Goal: Use online tool/utility: Utilize a website feature to perform a specific function

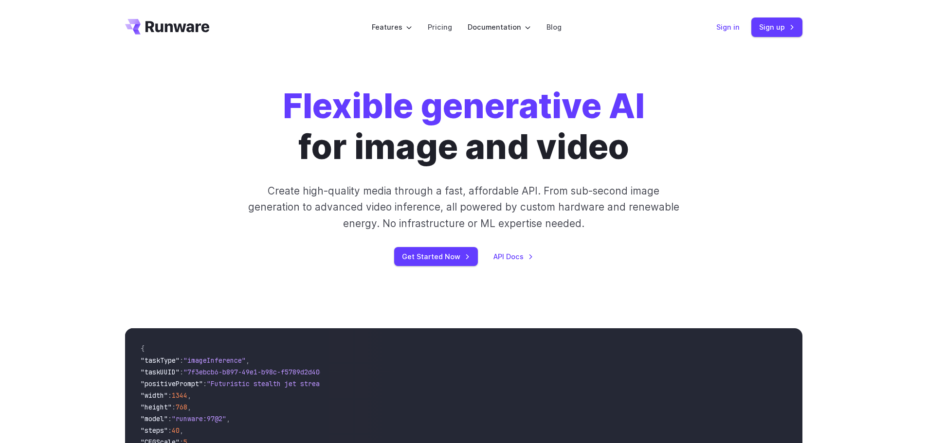
click at [729, 28] on link "Sign in" at bounding box center [727, 26] width 23 height 11
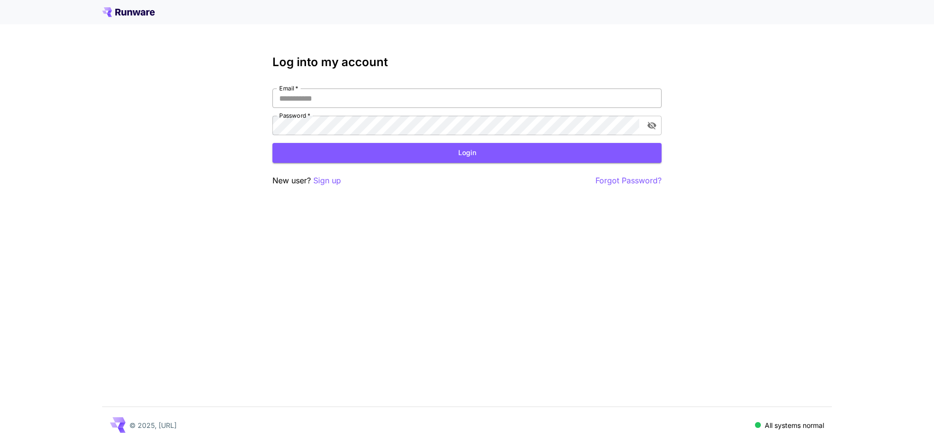
type input "**********"
click at [362, 101] on input "**********" at bounding box center [466, 98] width 389 height 19
click at [475, 152] on button "Login" at bounding box center [466, 153] width 389 height 20
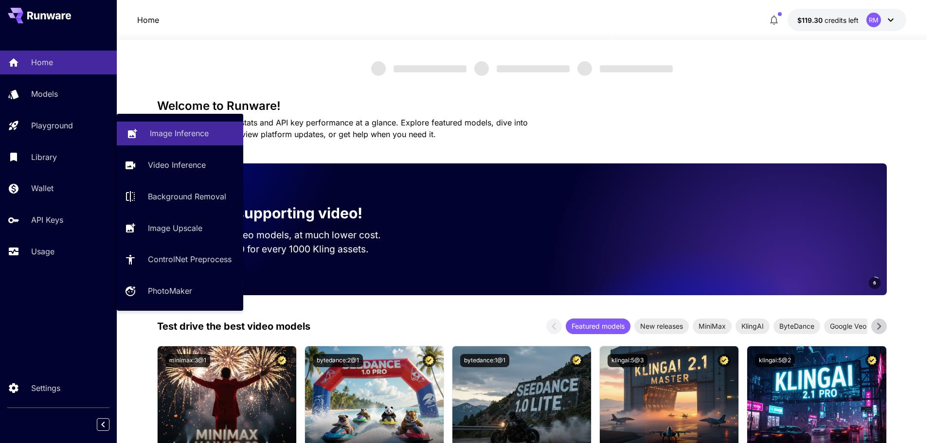
click at [153, 133] on p "Image Inference" at bounding box center [179, 133] width 59 height 12
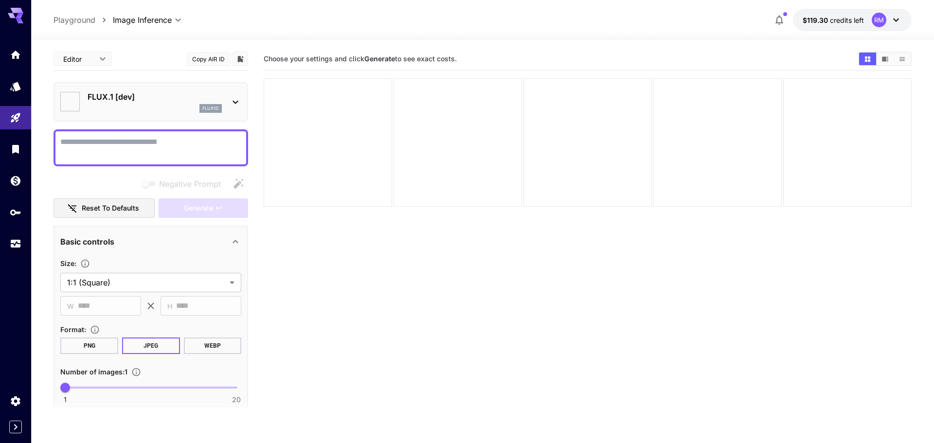
type input "**********"
click at [200, 137] on textarea "Negative Prompt" at bounding box center [150, 147] width 181 height 23
click at [136, 147] on textarea "Negative Prompt" at bounding box center [150, 147] width 181 height 23
paste textarea "**********"
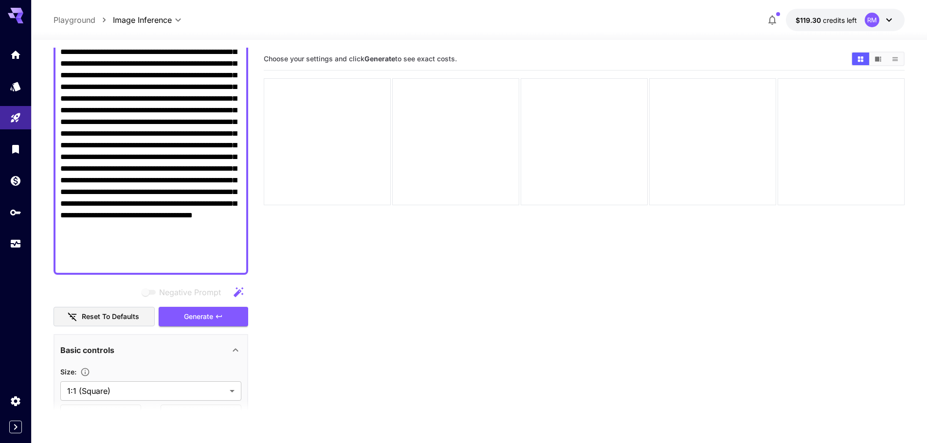
scroll to position [243, 0]
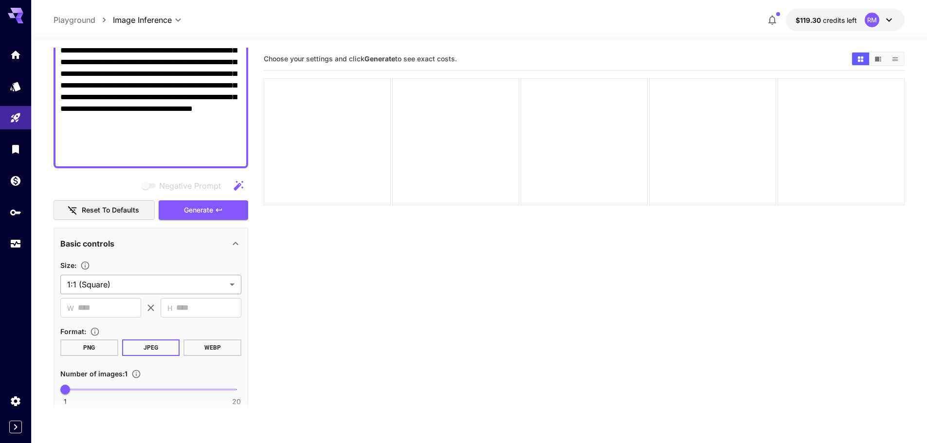
type textarea "**********"
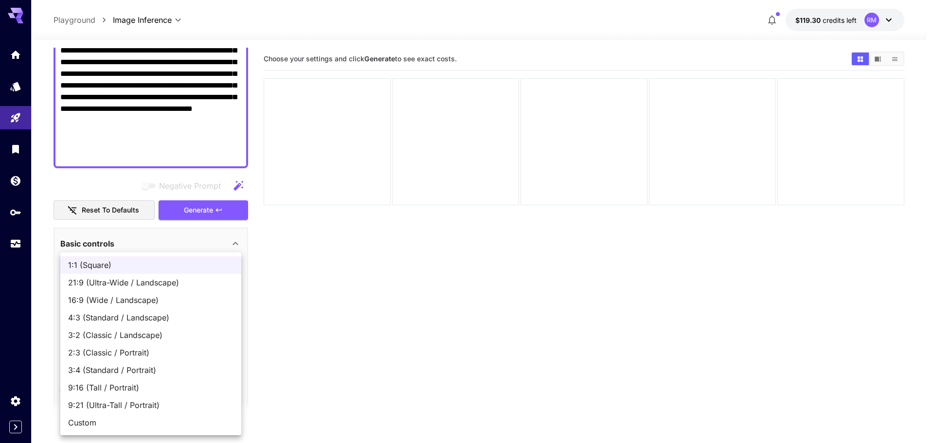
click at [140, 290] on body "**********" at bounding box center [467, 260] width 934 height 520
drag, startPoint x: 141, startPoint y: 302, endPoint x: 141, endPoint y: 366, distance: 64.7
click at [141, 366] on ul "1:1 (Square) 21:9 (Ultra-Wide / Landscape) 16:9 (Wide / Landscape) 4:3 (Standar…" at bounding box center [150, 344] width 181 height 183
drag, startPoint x: 141, startPoint y: 366, endPoint x: 149, endPoint y: 316, distance: 50.7
click at [149, 316] on ul "1:1 (Square) 21:9 (Ultra-Wide / Landscape) 16:9 (Wide / Landscape) 4:3 (Standar…" at bounding box center [150, 344] width 181 height 183
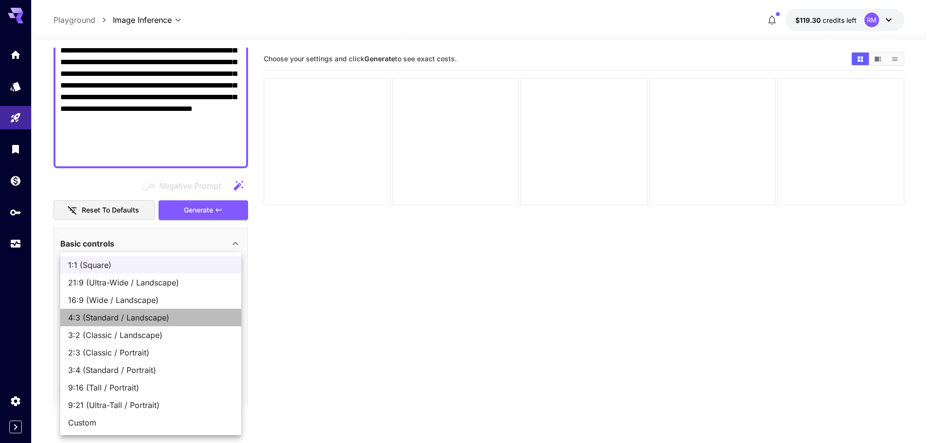
click at [149, 316] on span "4:3 (Standard / Landscape)" at bounding box center [150, 318] width 165 height 12
type input "**********"
type input "****"
type input "***"
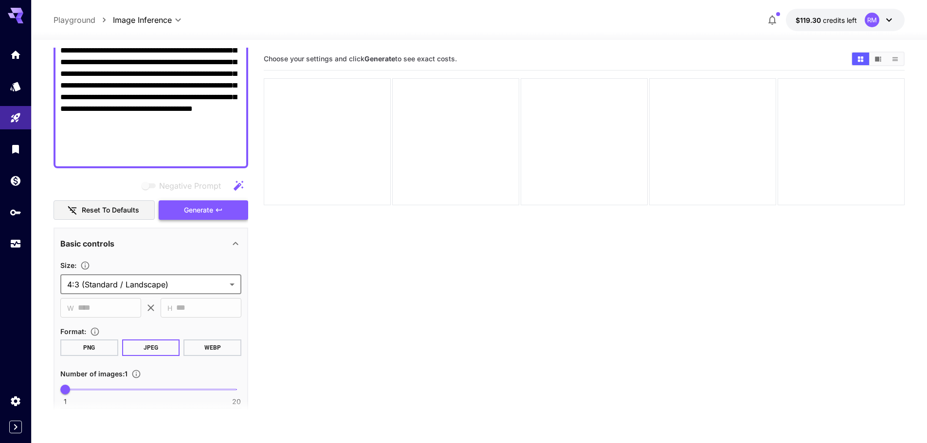
click at [180, 211] on button "Generate" at bounding box center [204, 210] width 90 height 20
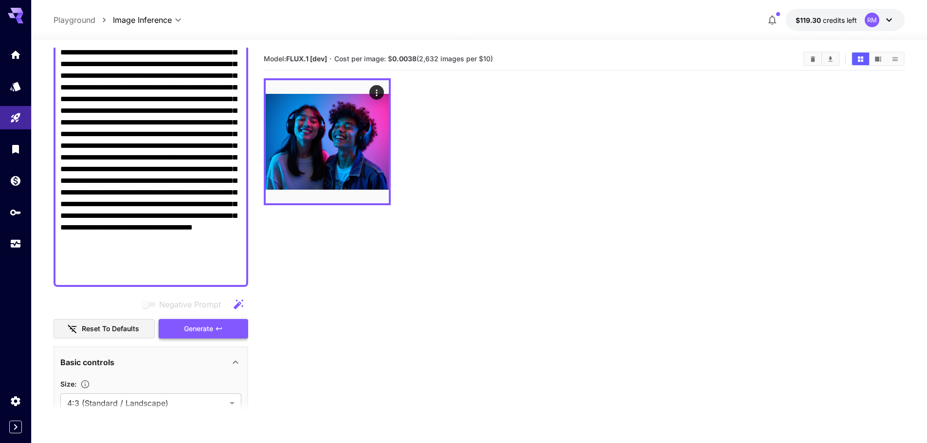
scroll to position [195, 0]
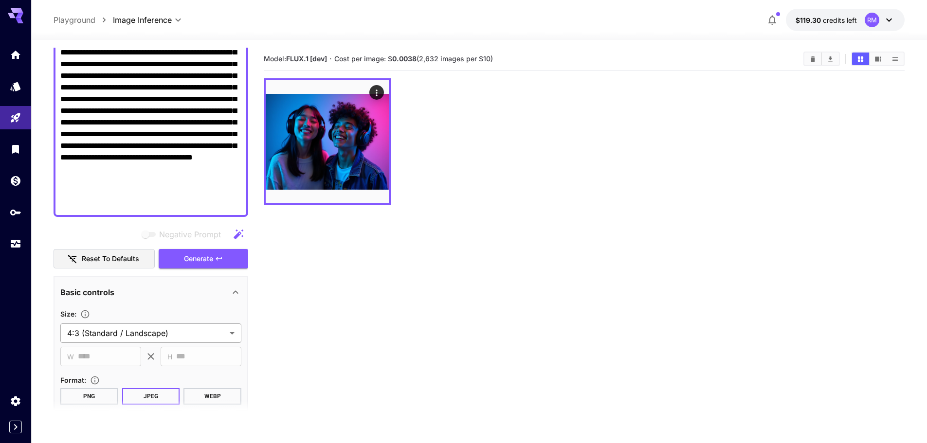
click at [171, 338] on body "**********" at bounding box center [463, 260] width 927 height 520
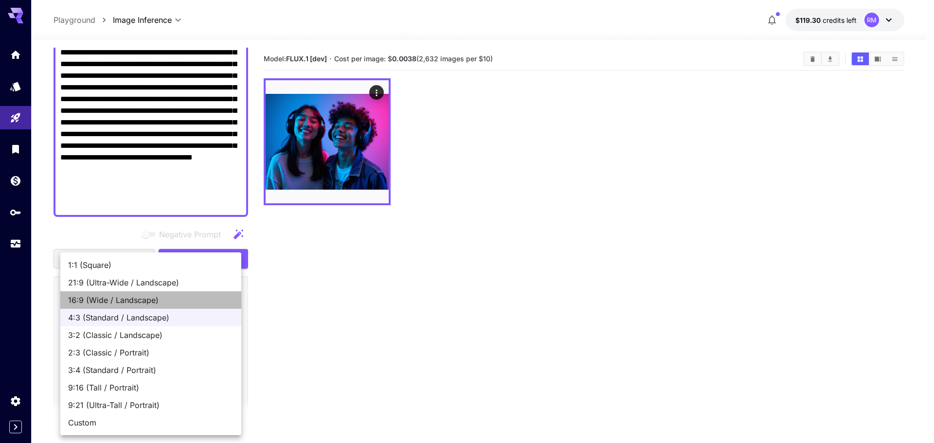
click at [137, 298] on span "16:9 (Wide / Landscape)" at bounding box center [150, 300] width 165 height 12
type input "**********"
type input "****"
type input "***"
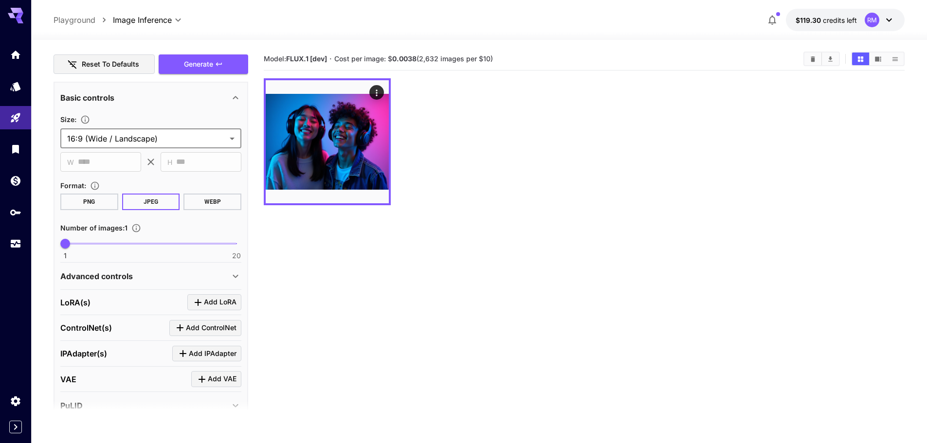
scroll to position [0, 0]
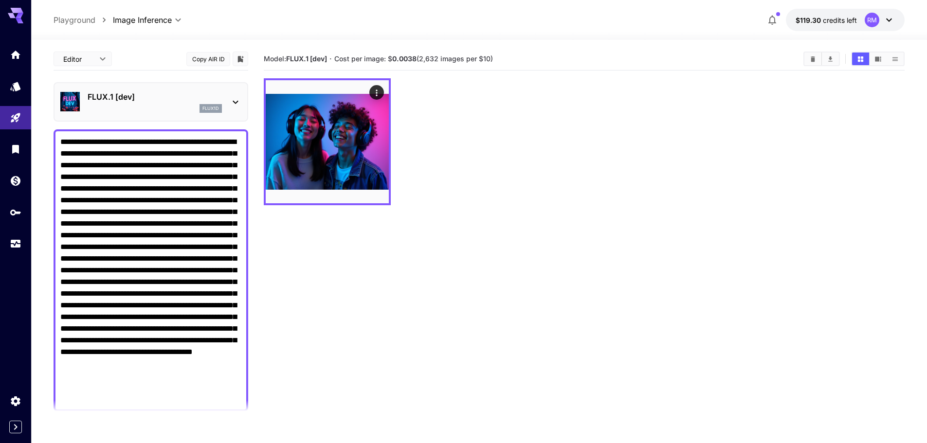
click at [182, 196] on textarea "Negative Prompt" at bounding box center [150, 270] width 181 height 269
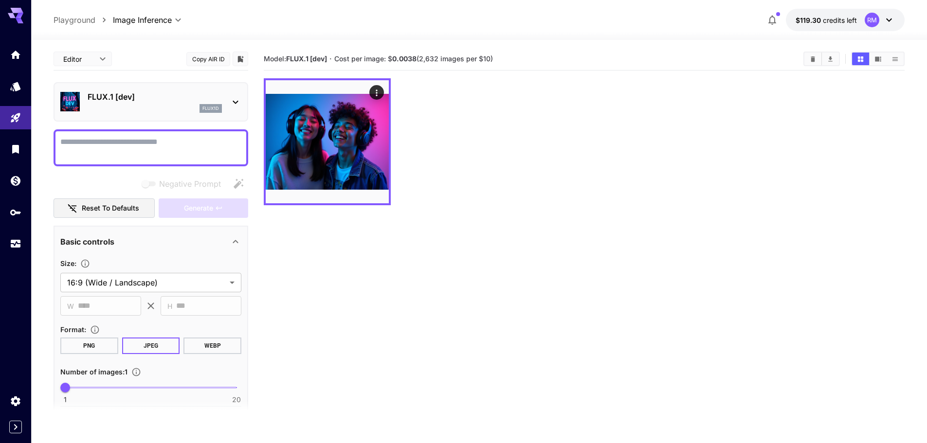
paste textarea "**********"
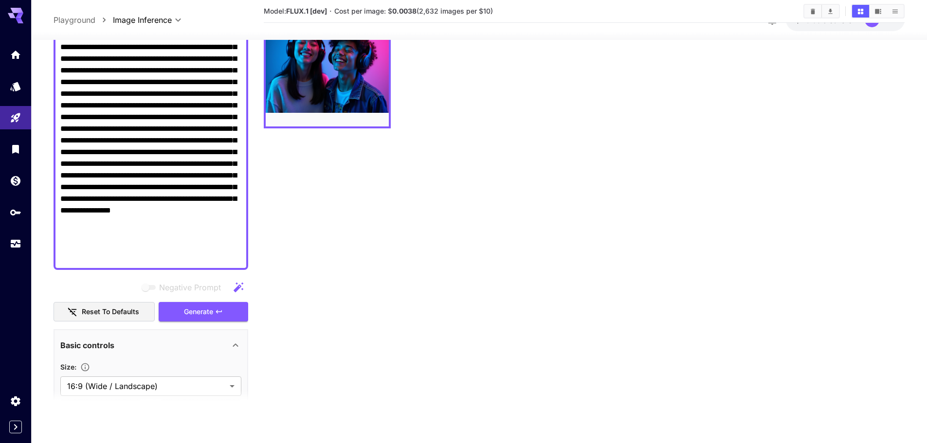
scroll to position [146, 0]
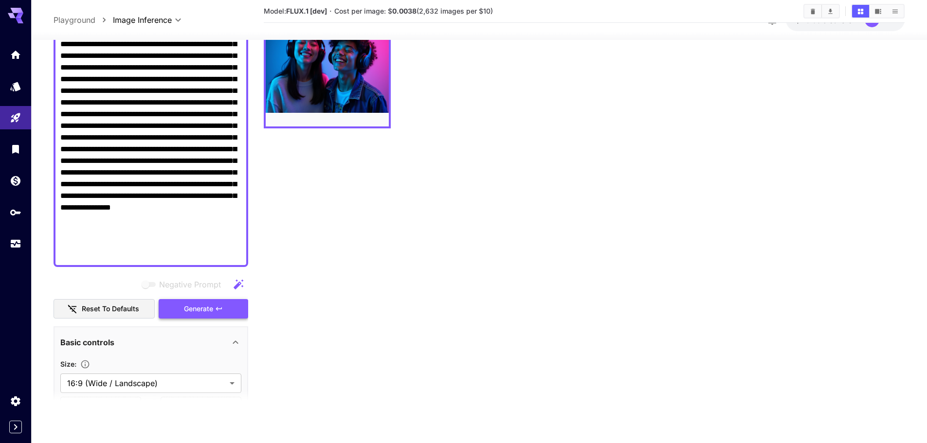
type textarea "**********"
click at [226, 315] on button "Generate" at bounding box center [204, 309] width 90 height 20
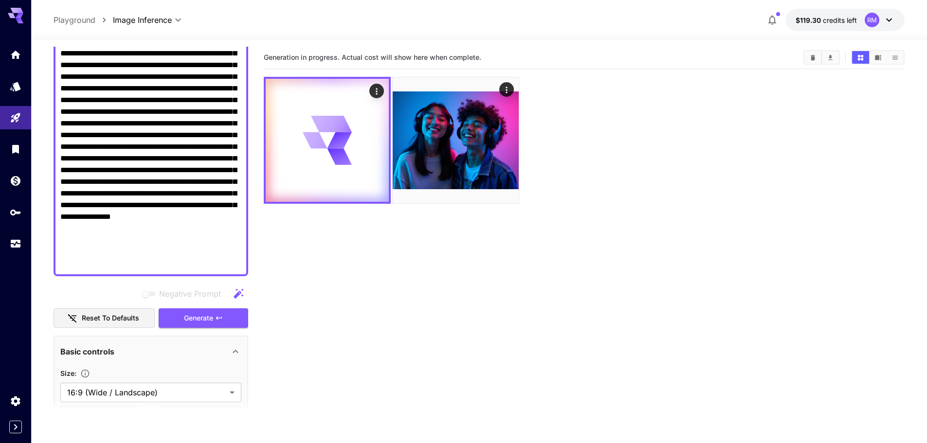
scroll to position [0, 0]
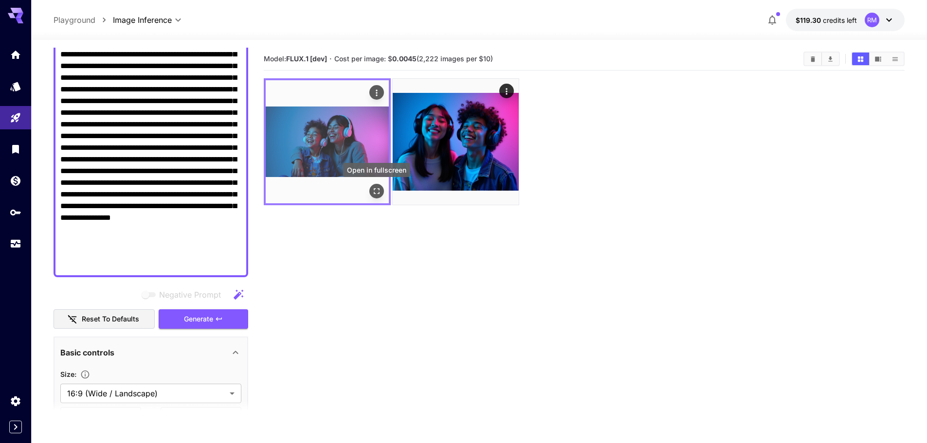
click at [377, 192] on icon "Open in fullscreen" at bounding box center [377, 191] width 10 height 10
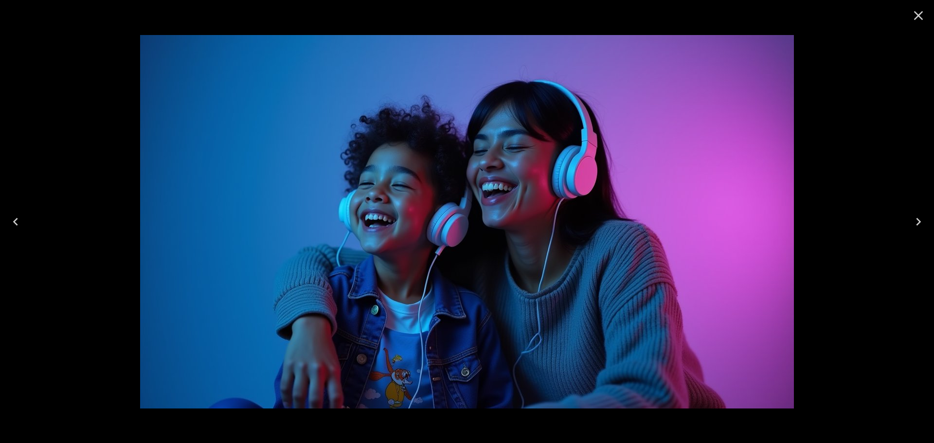
click at [913, 21] on icon "Close" at bounding box center [919, 16] width 16 height 16
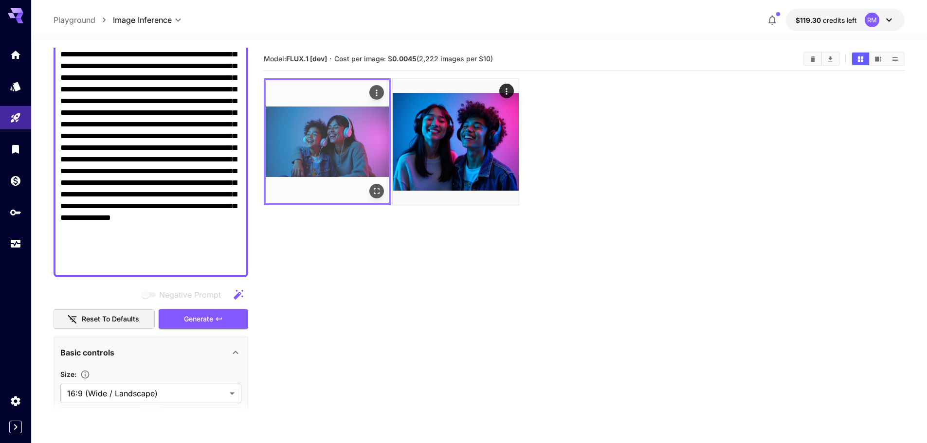
click at [379, 190] on icon "Open in fullscreen" at bounding box center [377, 191] width 6 height 6
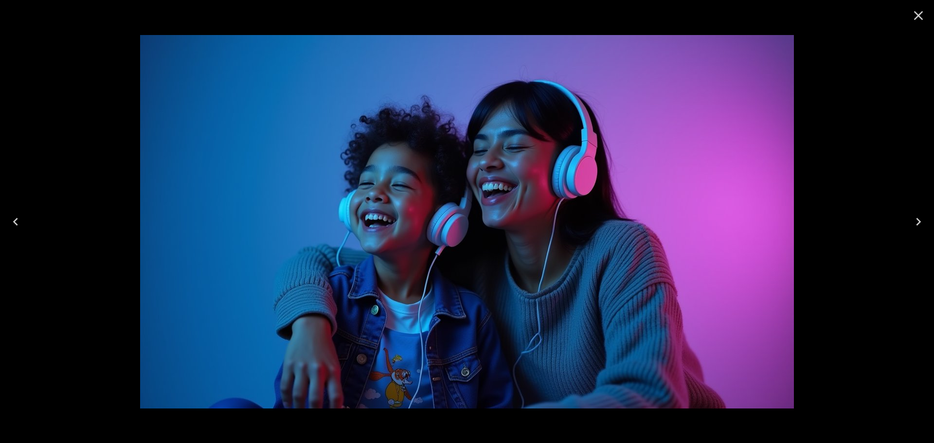
click at [910, 16] on button "Close" at bounding box center [918, 15] width 23 height 23
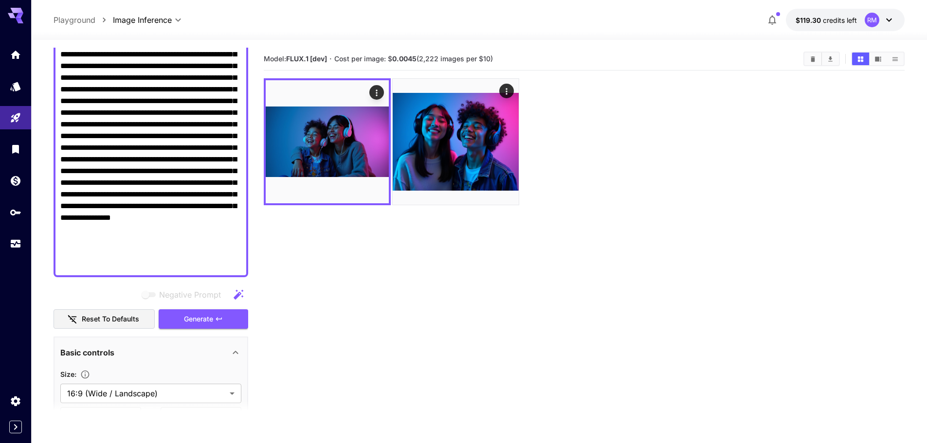
click at [199, 209] on textarea "Negative Prompt" at bounding box center [150, 130] width 181 height 280
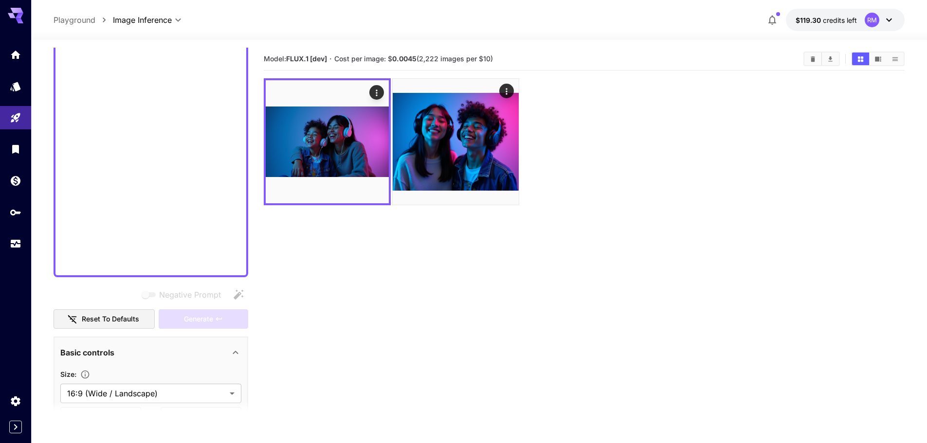
scroll to position [90, 0]
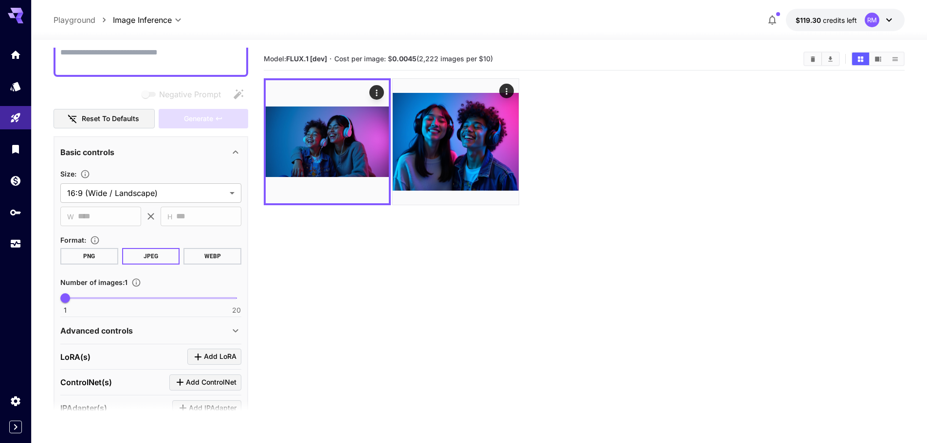
paste textarea "**********"
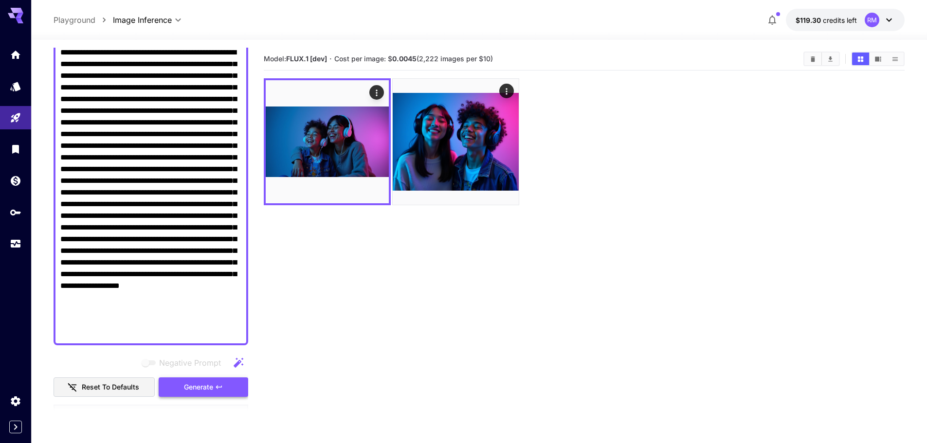
type textarea "**********"
click at [214, 381] on button "Generate" at bounding box center [204, 388] width 90 height 20
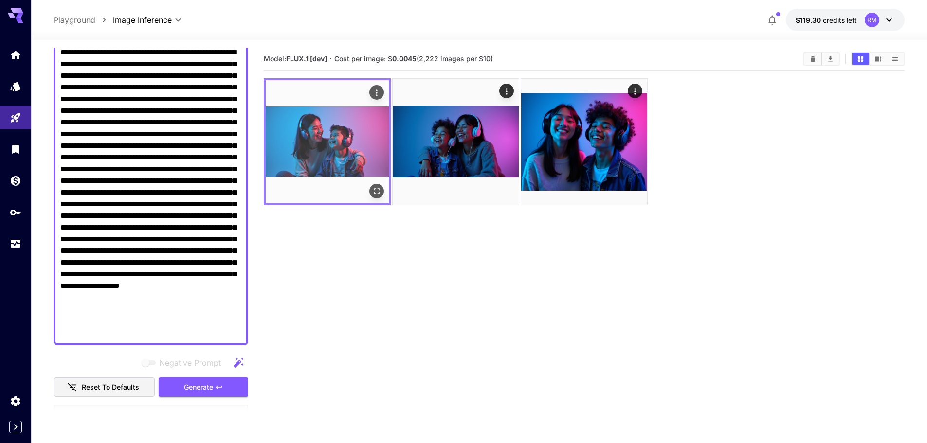
click at [377, 184] on button "Open in fullscreen" at bounding box center [376, 191] width 15 height 15
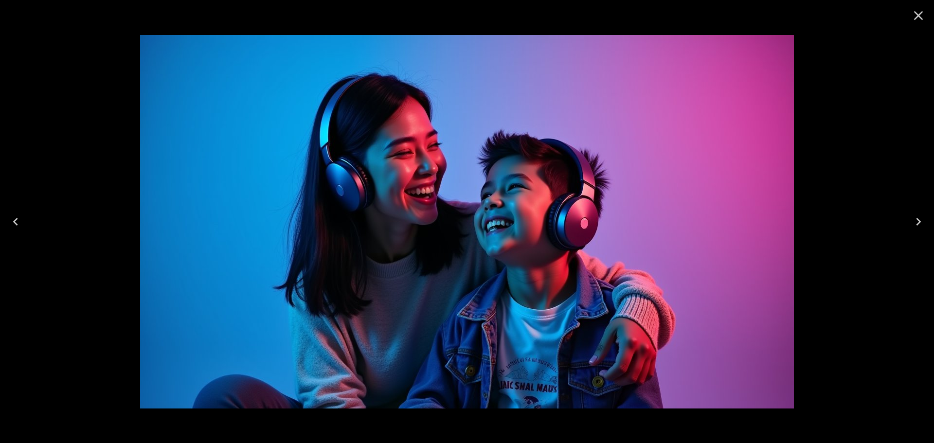
click at [926, 16] on icon "Close" at bounding box center [919, 16] width 16 height 16
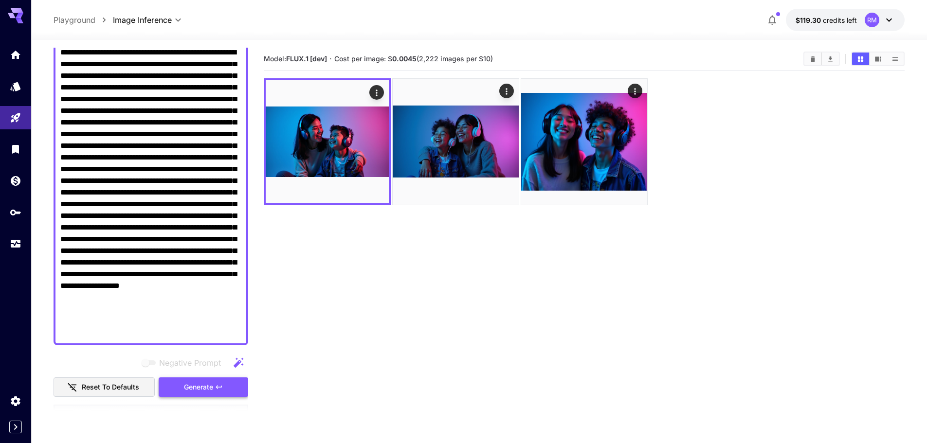
click at [221, 388] on icon "button" at bounding box center [219, 387] width 8 height 8
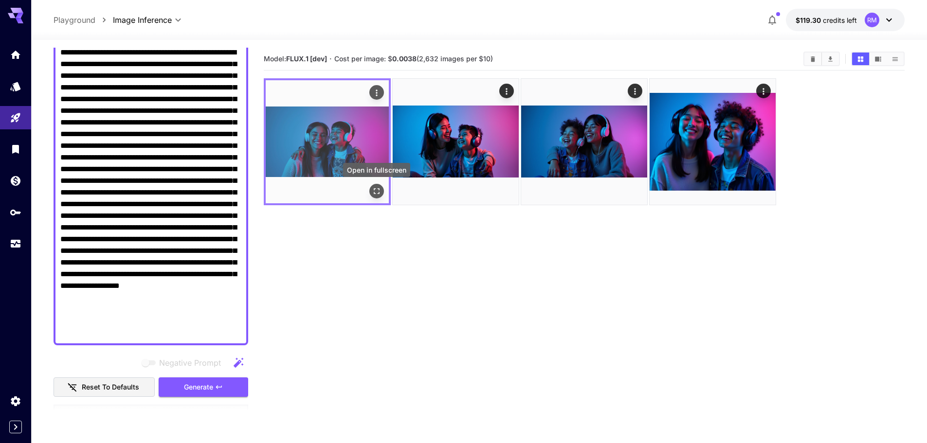
click at [373, 185] on button "Open in fullscreen" at bounding box center [376, 191] width 15 height 15
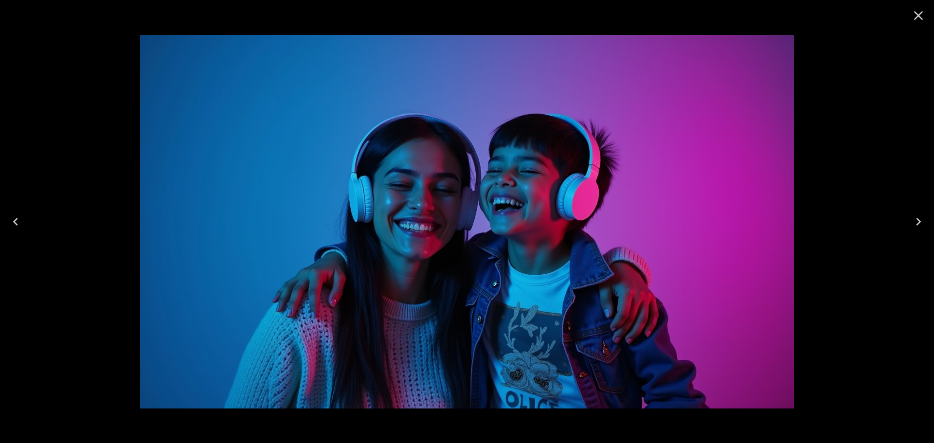
click at [918, 11] on icon "Close" at bounding box center [919, 16] width 16 height 16
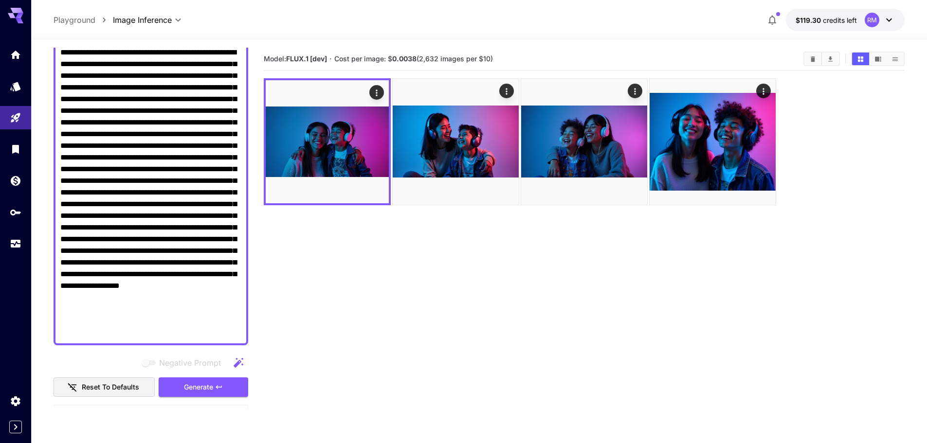
click at [202, 265] on textarea "Negative Prompt" at bounding box center [150, 193] width 181 height 292
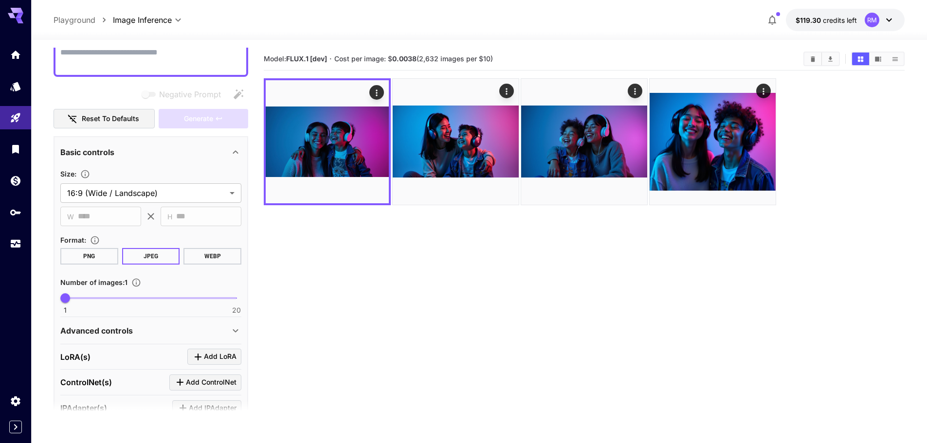
paste textarea "**********"
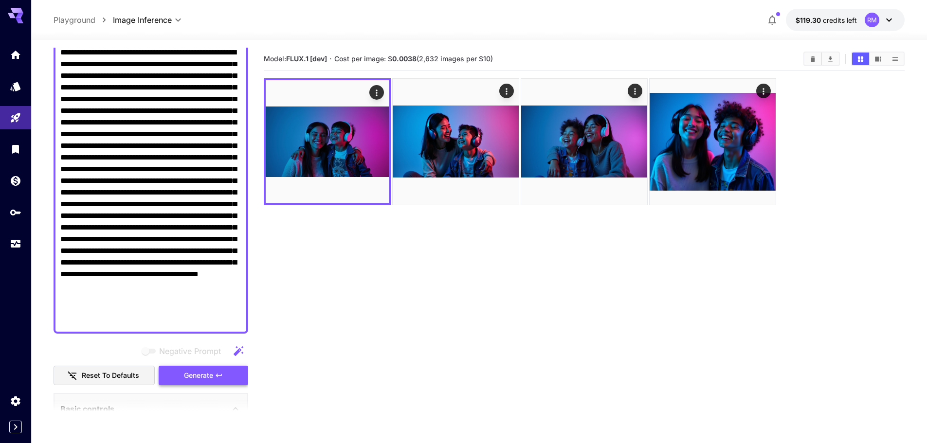
click at [205, 372] on span "Generate" at bounding box center [198, 376] width 29 height 12
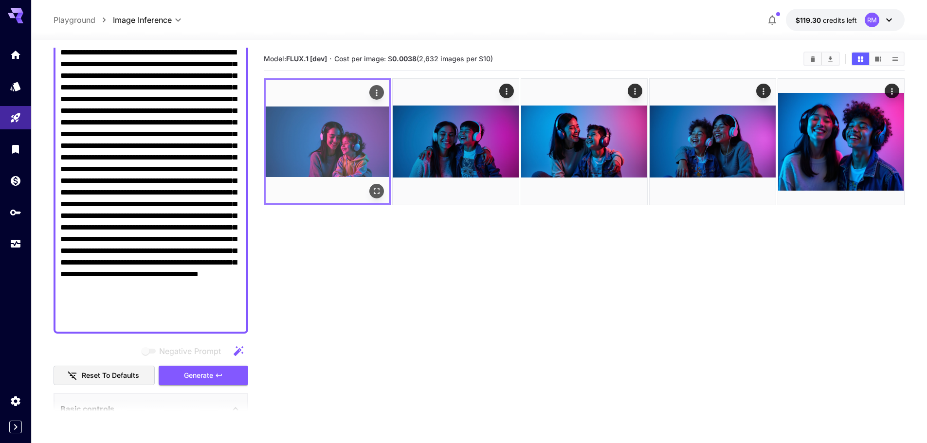
click at [376, 186] on icon "Open in fullscreen" at bounding box center [377, 191] width 10 height 10
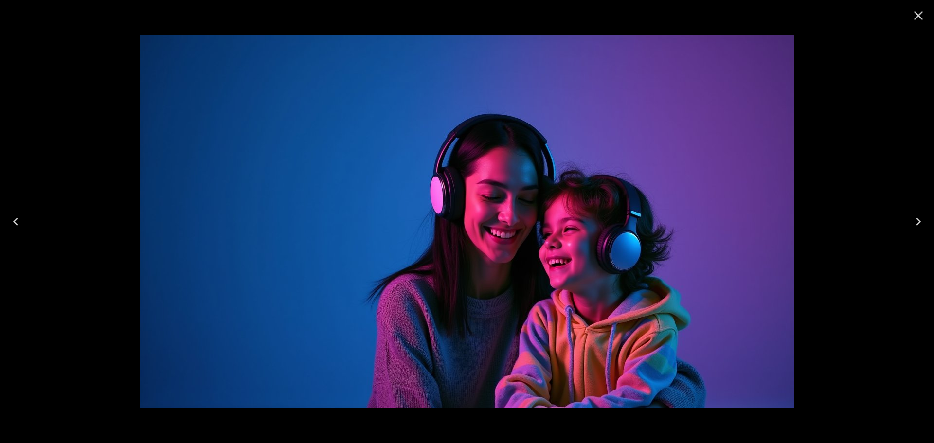
click at [919, 14] on icon "Close" at bounding box center [919, 16] width 16 height 16
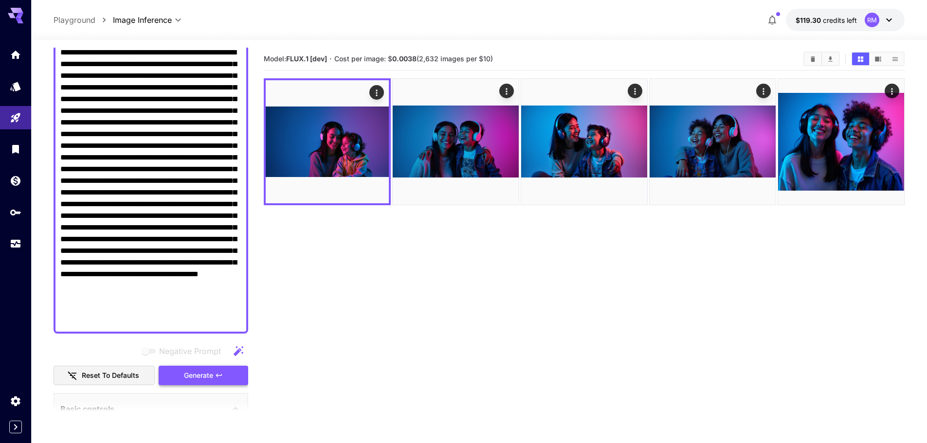
click at [224, 373] on button "Generate" at bounding box center [204, 376] width 90 height 20
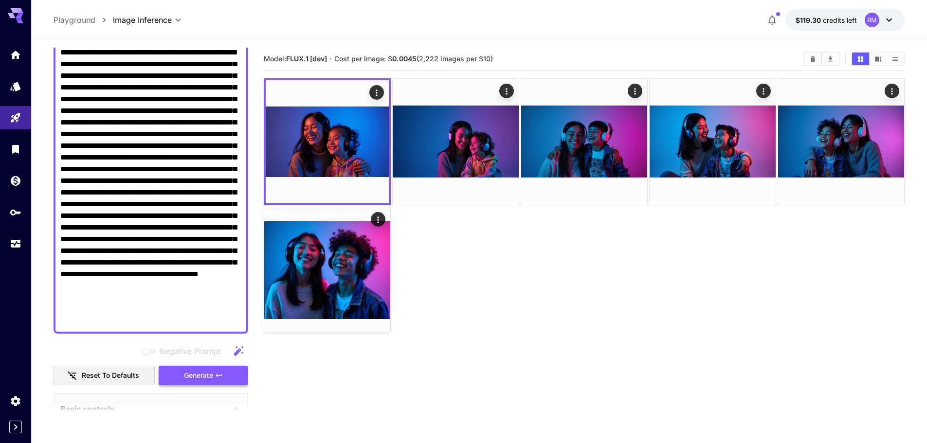
click at [208, 376] on span "Generate" at bounding box center [198, 376] width 29 height 12
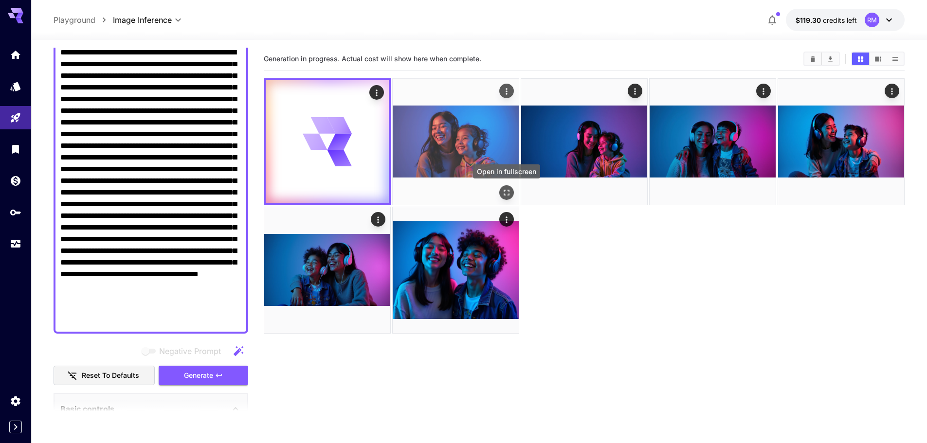
click at [508, 185] on button "Open in fullscreen" at bounding box center [506, 192] width 15 height 15
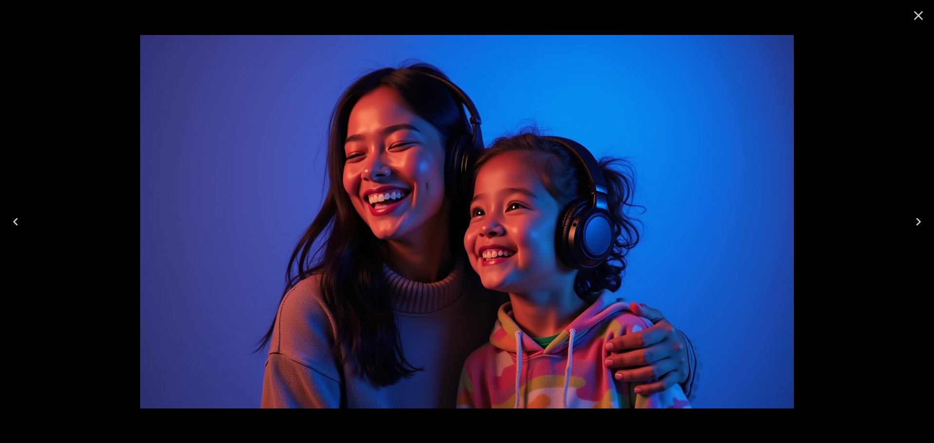
click at [922, 15] on icon "Close" at bounding box center [919, 16] width 16 height 16
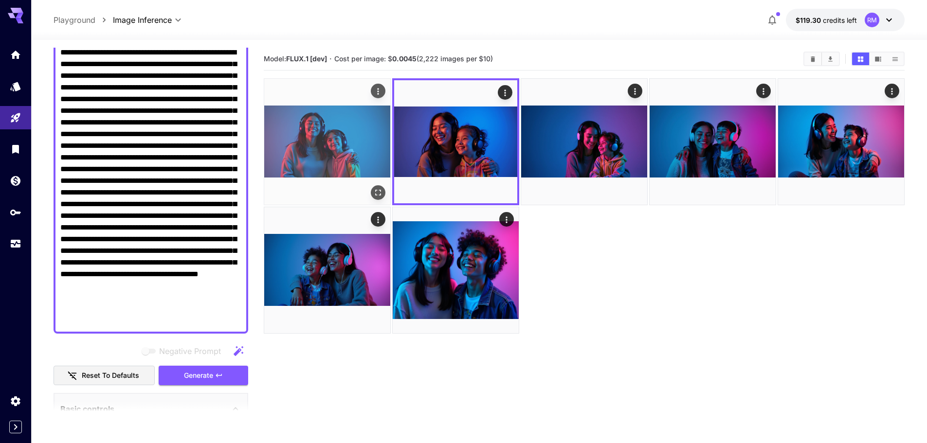
click at [372, 191] on button "Open in fullscreen" at bounding box center [378, 192] width 15 height 15
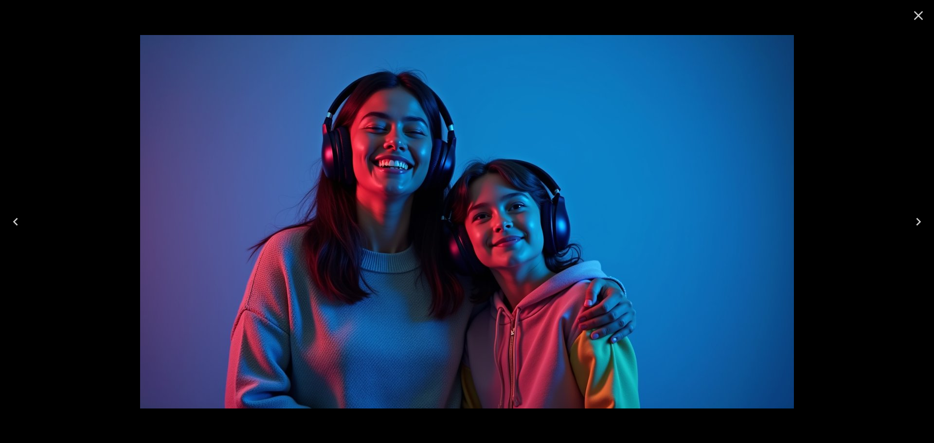
click at [925, 11] on icon "Close" at bounding box center [919, 16] width 16 height 16
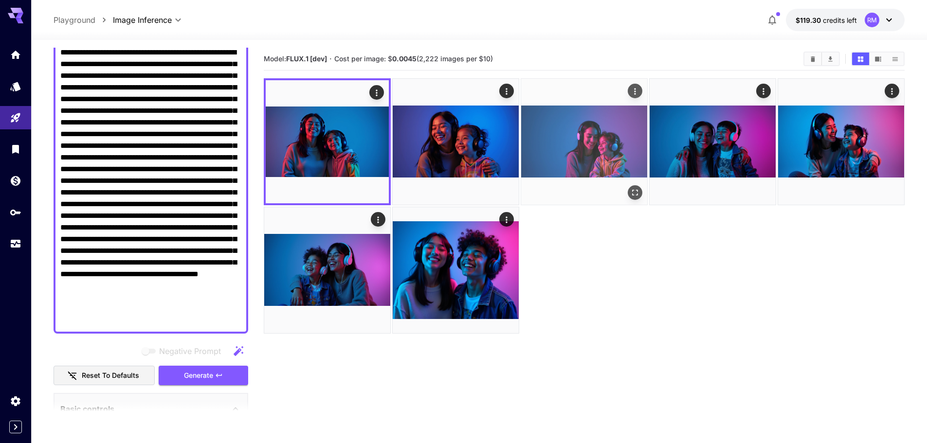
click at [631, 192] on icon "Open in fullscreen" at bounding box center [635, 193] width 10 height 10
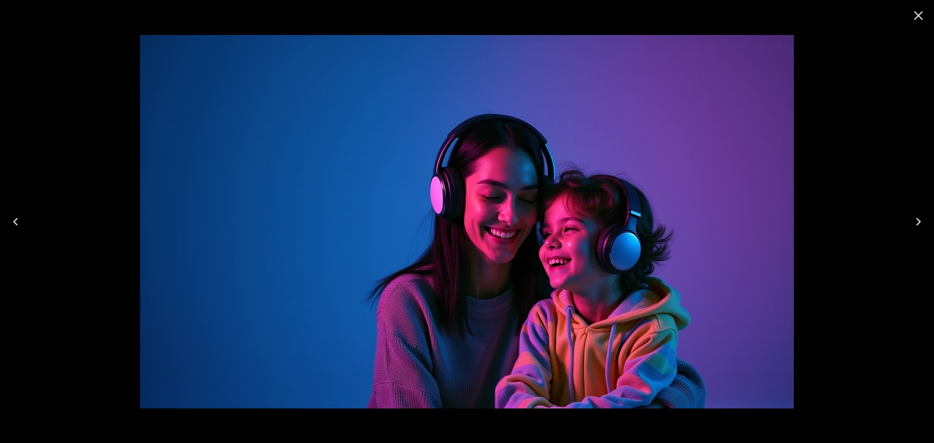
click at [923, 23] on button "Close" at bounding box center [918, 15] width 23 height 23
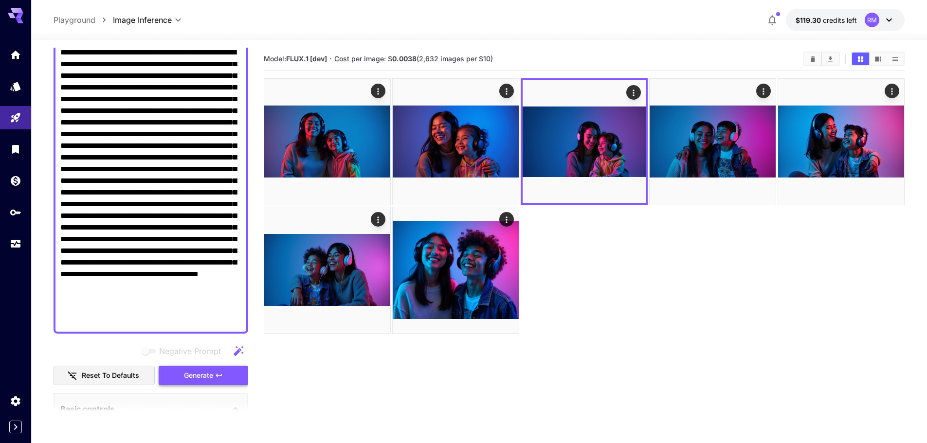
click at [213, 373] on span "Generate" at bounding box center [198, 376] width 29 height 12
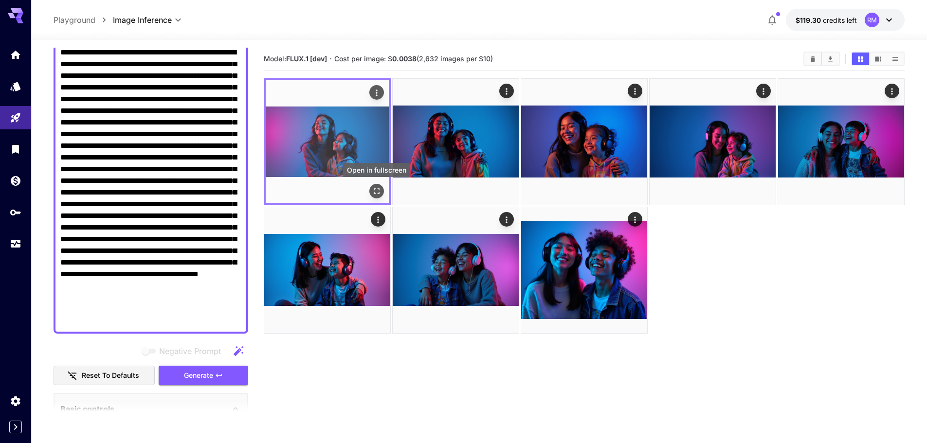
click at [377, 192] on icon "Open in fullscreen" at bounding box center [377, 191] width 10 height 10
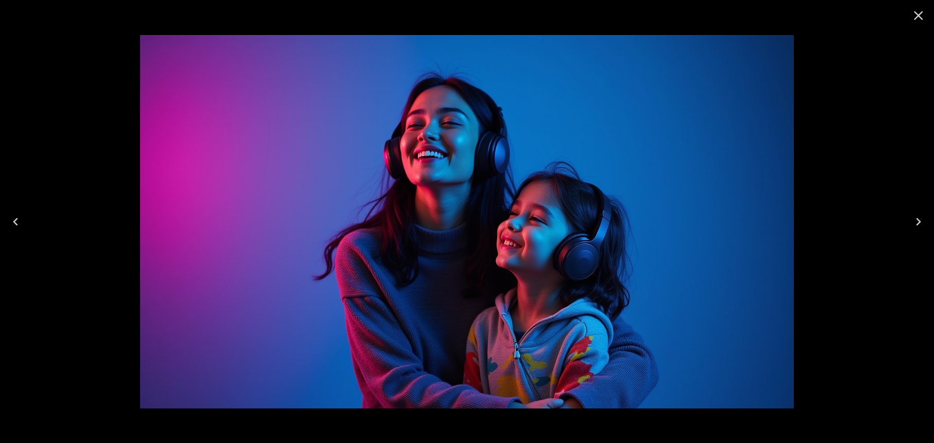
click at [916, 16] on icon "Close" at bounding box center [919, 16] width 16 height 16
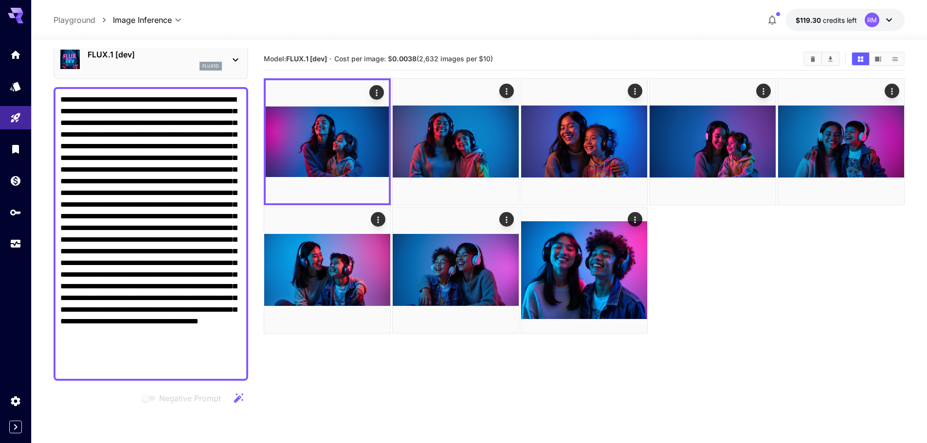
scroll to position [41, 0]
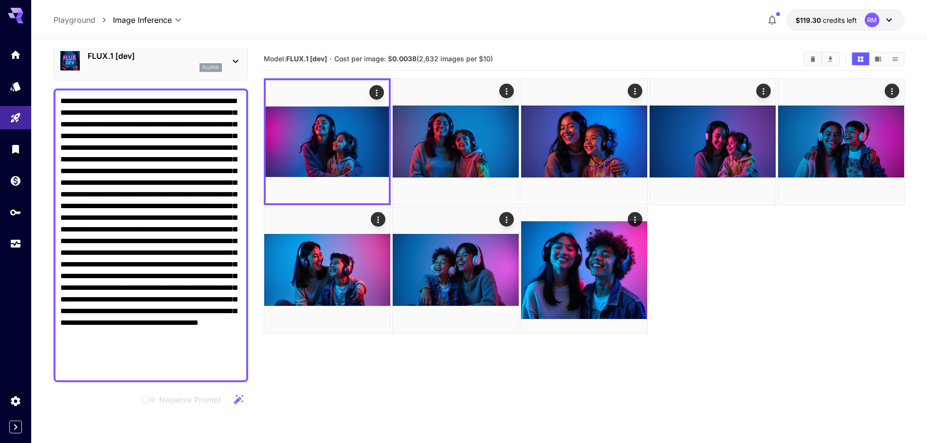
drag, startPoint x: 86, startPoint y: 173, endPoint x: 62, endPoint y: 176, distance: 24.1
click at [62, 176] on textarea "Negative Prompt" at bounding box center [150, 235] width 181 height 280
click at [205, 182] on textarea "Negative Prompt" at bounding box center [150, 235] width 181 height 280
click at [151, 191] on textarea "Negative Prompt" at bounding box center [150, 235] width 181 height 280
click at [121, 194] on textarea "Negative Prompt" at bounding box center [150, 235] width 181 height 280
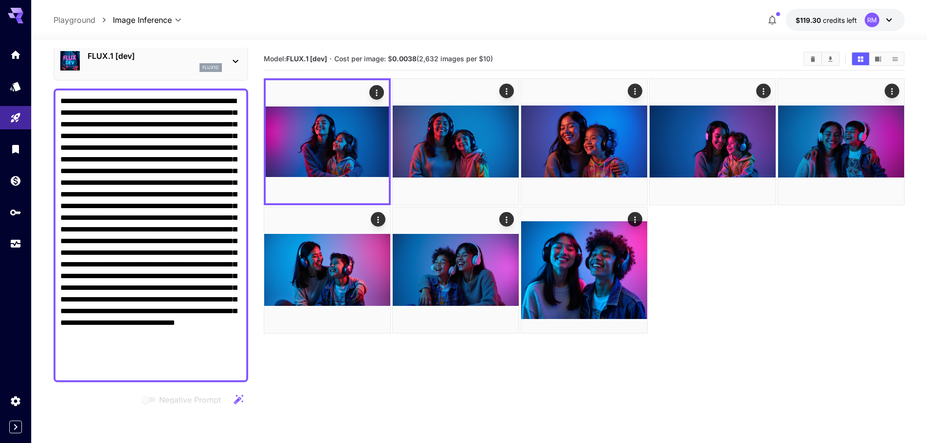
click at [176, 194] on textarea "Negative Prompt" at bounding box center [150, 235] width 181 height 280
click at [192, 197] on textarea "Negative Prompt" at bounding box center [150, 235] width 181 height 280
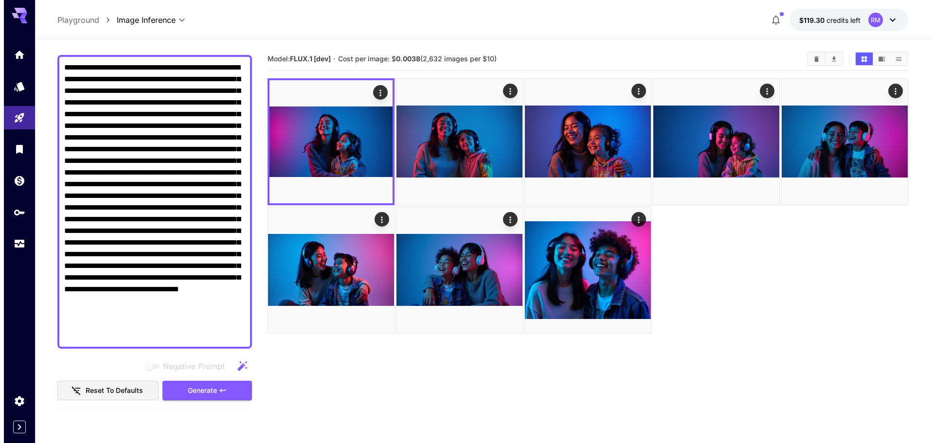
scroll to position [90, 0]
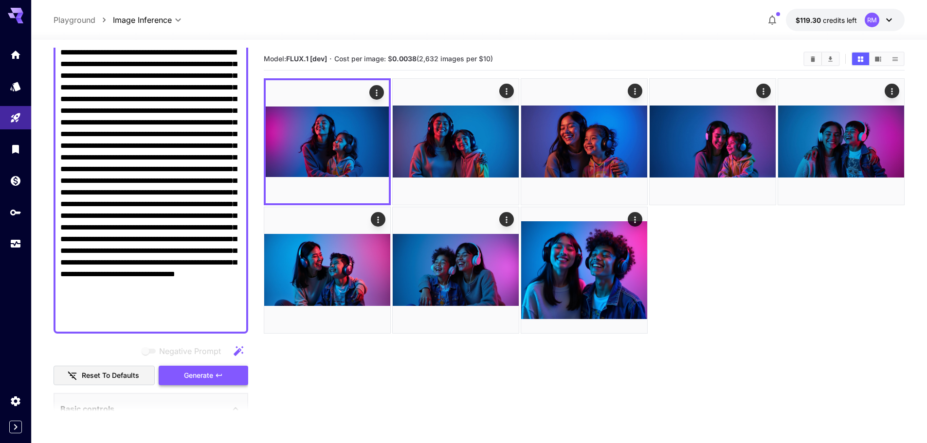
click at [191, 379] on span "Generate" at bounding box center [198, 376] width 29 height 12
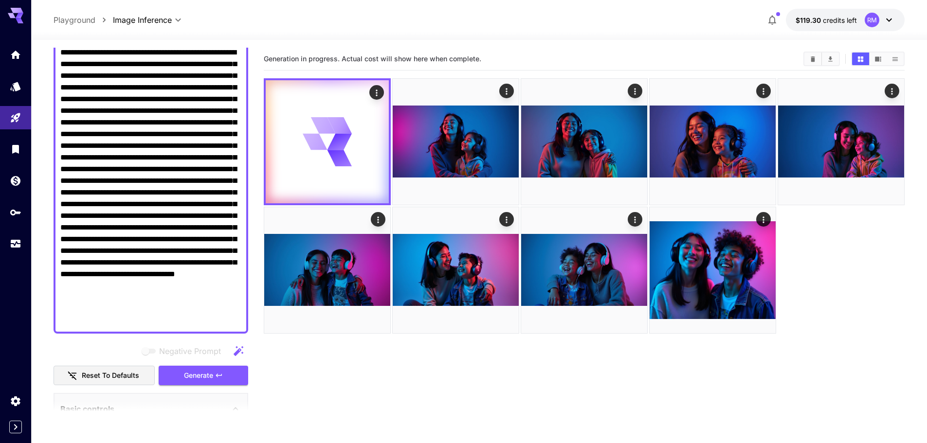
drag, startPoint x: 94, startPoint y: 160, endPoint x: 78, endPoint y: 160, distance: 16.1
click at [78, 160] on textarea "Negative Prompt" at bounding box center [150, 187] width 181 height 280
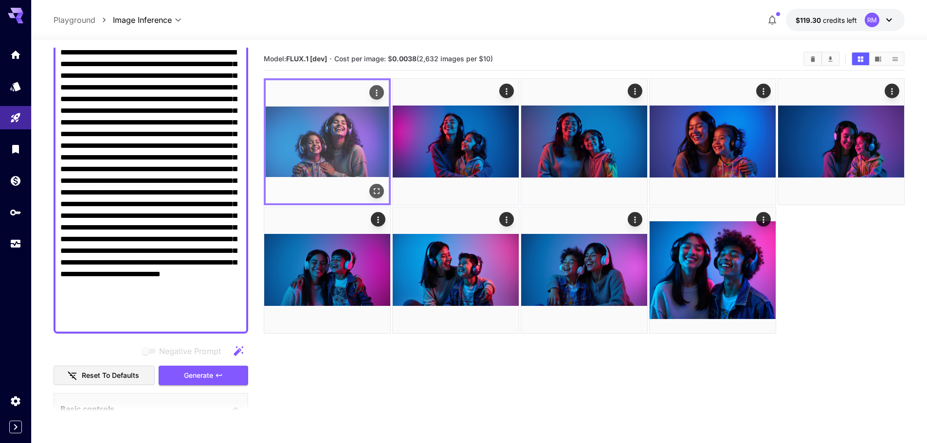
type textarea "**********"
click at [377, 187] on icon "Open in fullscreen" at bounding box center [377, 191] width 10 height 10
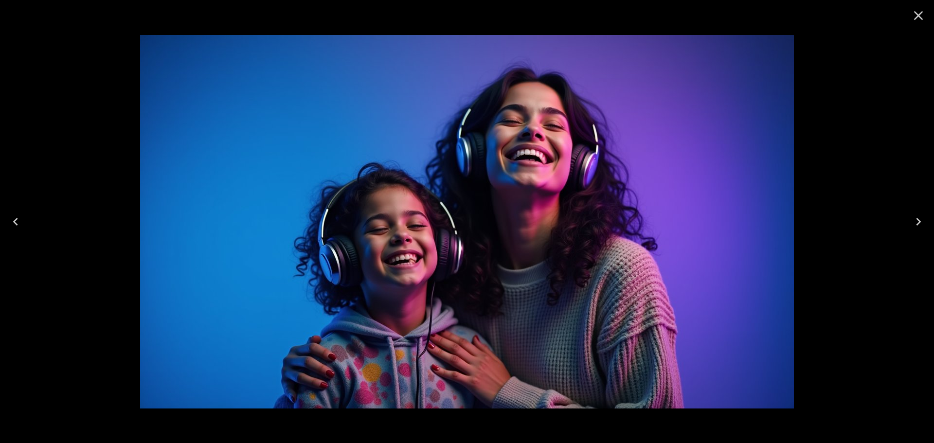
click at [929, 21] on button "Close" at bounding box center [918, 15] width 23 height 23
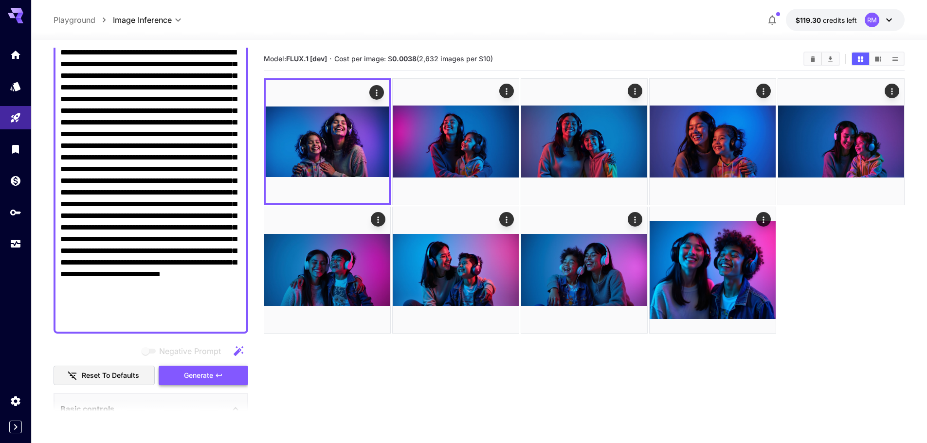
click at [240, 373] on button "Generate" at bounding box center [204, 376] width 90 height 20
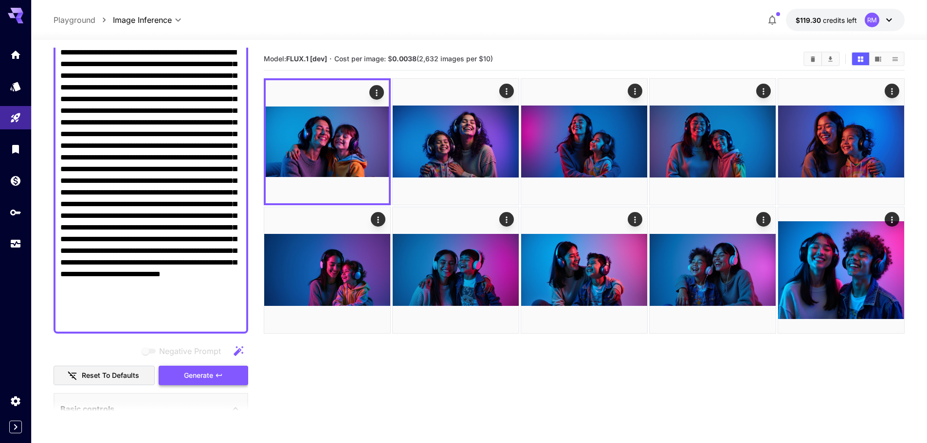
click at [209, 375] on span "Generate" at bounding box center [198, 376] width 29 height 12
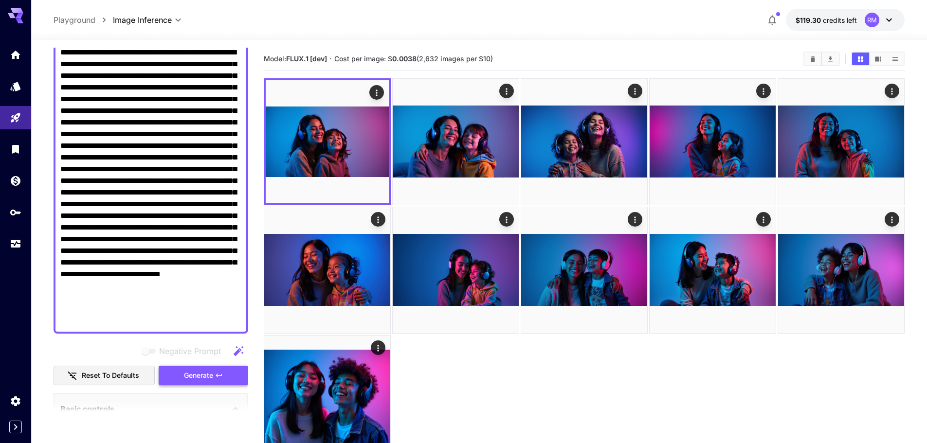
click at [224, 378] on button "Generate" at bounding box center [204, 376] width 90 height 20
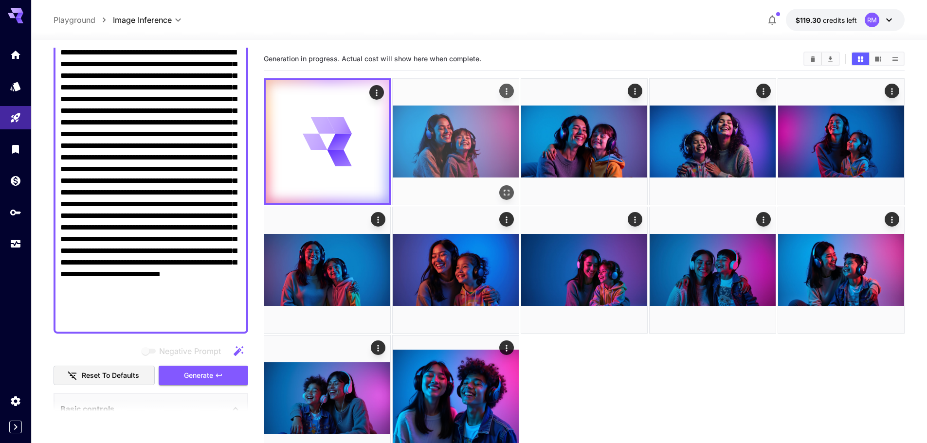
click at [510, 192] on icon "Open in fullscreen" at bounding box center [507, 193] width 10 height 10
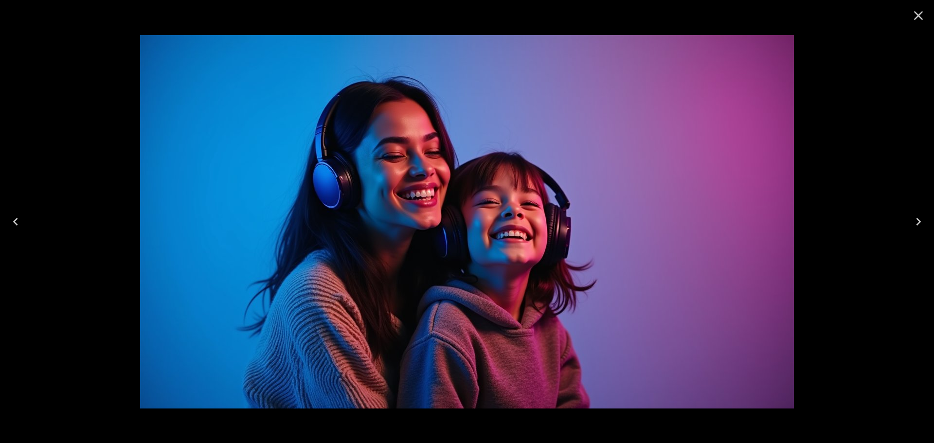
click at [916, 19] on icon "Close" at bounding box center [919, 16] width 16 height 16
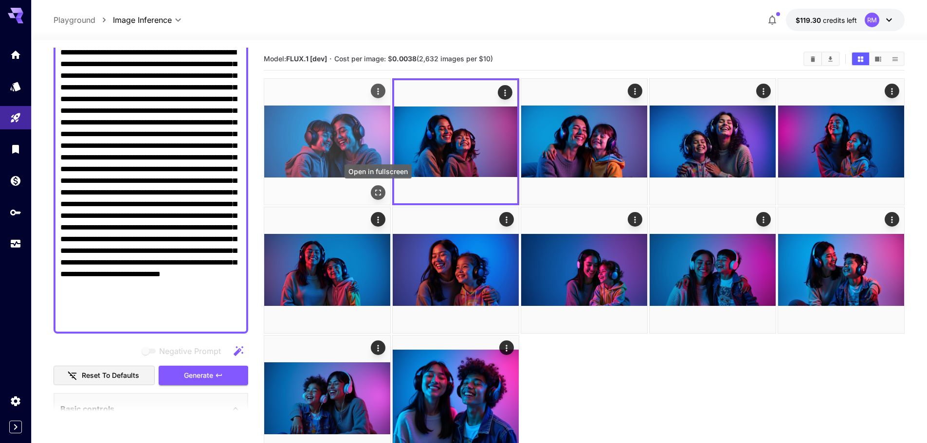
click at [382, 189] on icon "Open in fullscreen" at bounding box center [378, 193] width 10 height 10
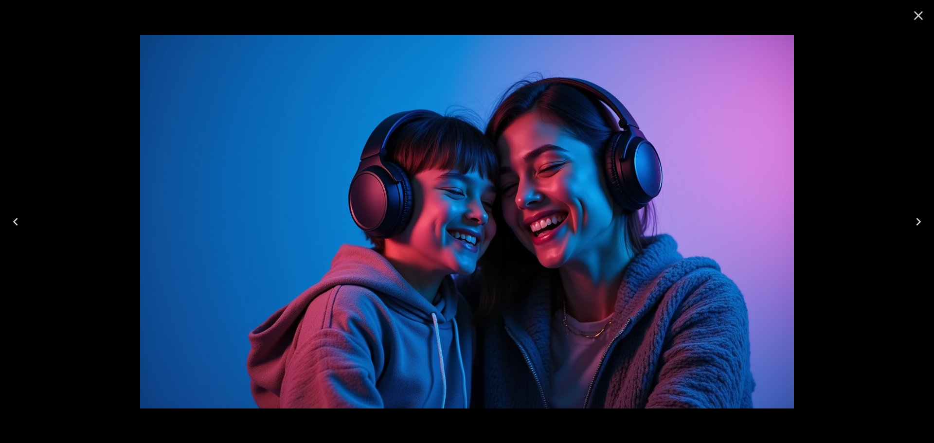
click at [914, 10] on icon "Close" at bounding box center [919, 16] width 16 height 16
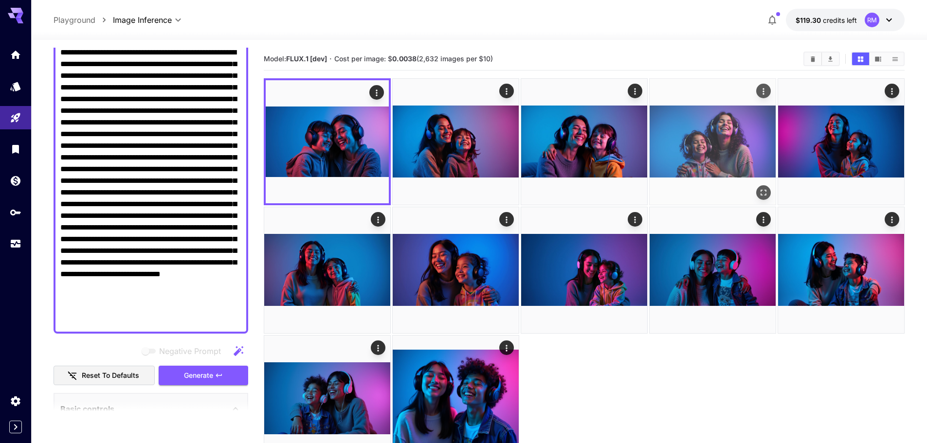
click at [761, 192] on icon "Open in fullscreen" at bounding box center [764, 193] width 10 height 10
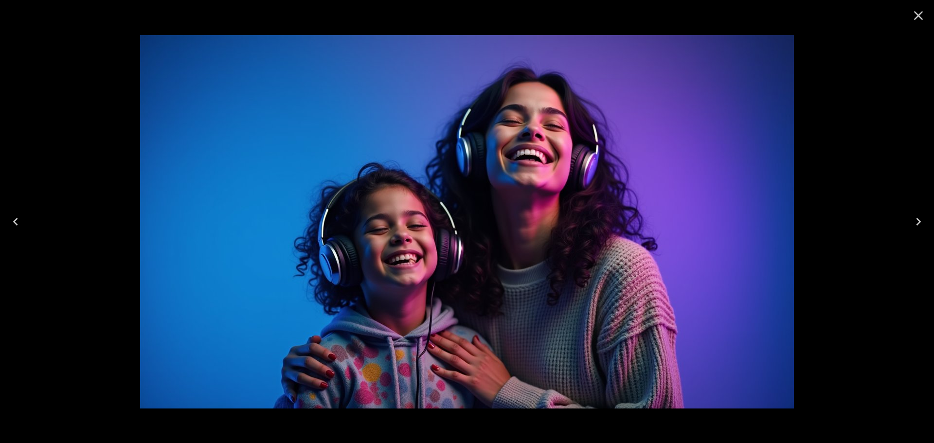
click at [414, 253] on img at bounding box center [467, 222] width 654 height 374
click at [923, 13] on icon "Close" at bounding box center [919, 16] width 16 height 16
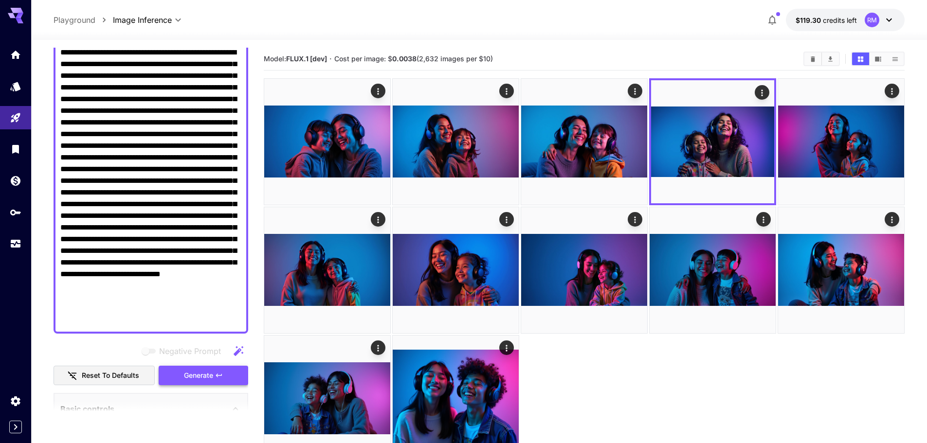
click at [236, 371] on button "Generate" at bounding box center [204, 376] width 90 height 20
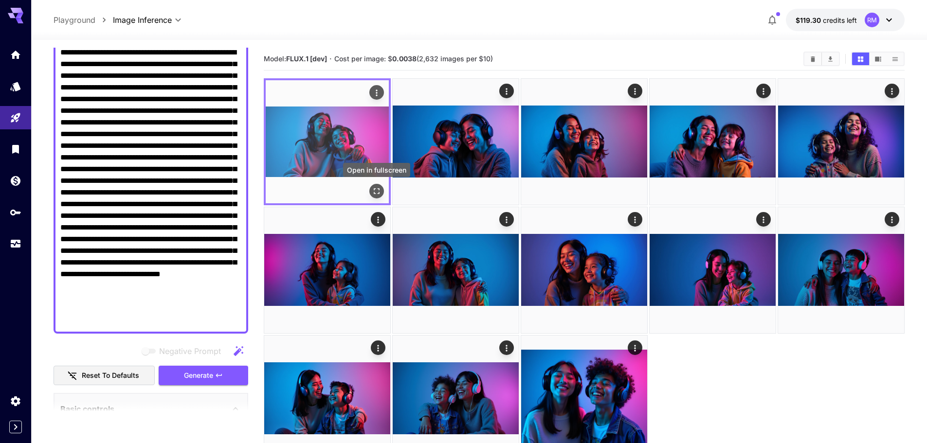
click at [374, 188] on icon "Open in fullscreen" at bounding box center [377, 191] width 10 height 10
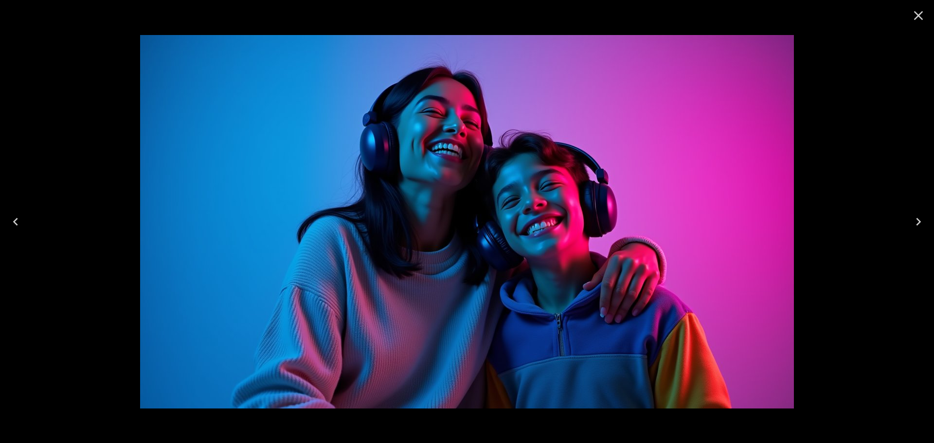
click at [917, 20] on icon "Close" at bounding box center [919, 16] width 16 height 16
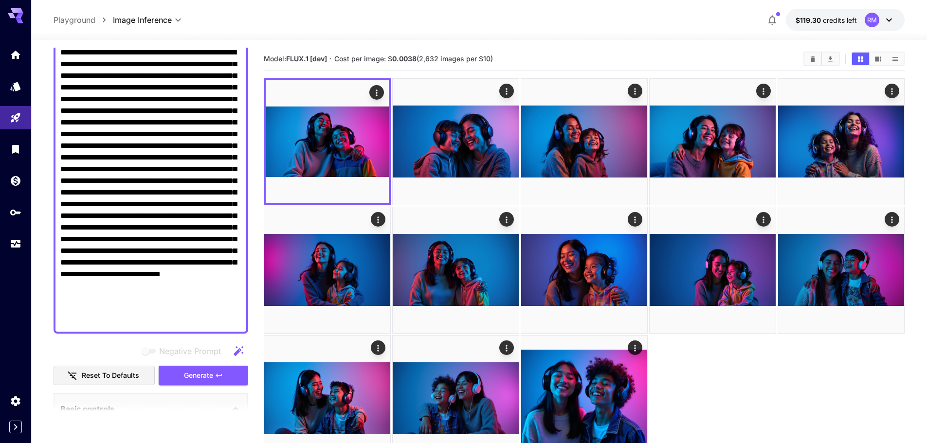
click at [236, 371] on button "Generate" at bounding box center [204, 376] width 90 height 20
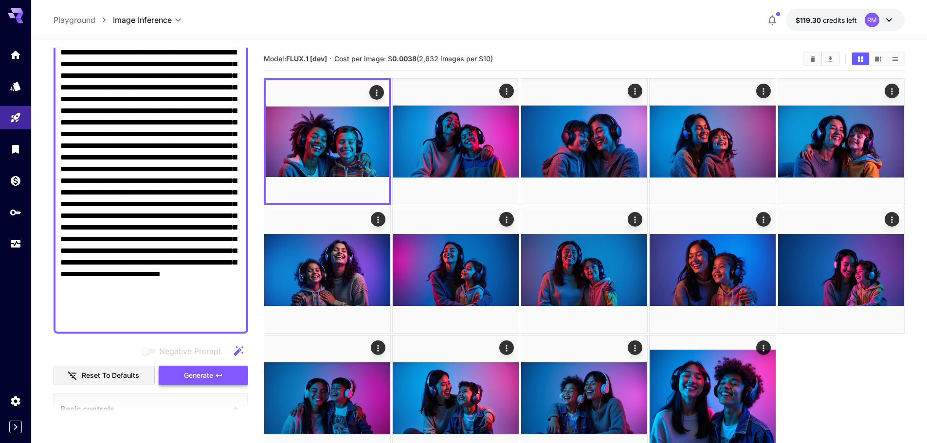
click at [210, 373] on span "Generate" at bounding box center [198, 376] width 29 height 12
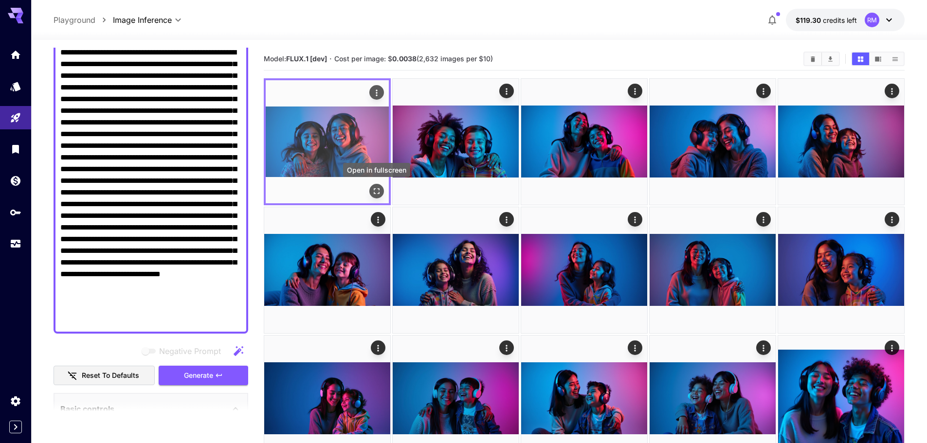
click at [377, 193] on icon "Open in fullscreen" at bounding box center [377, 191] width 10 height 10
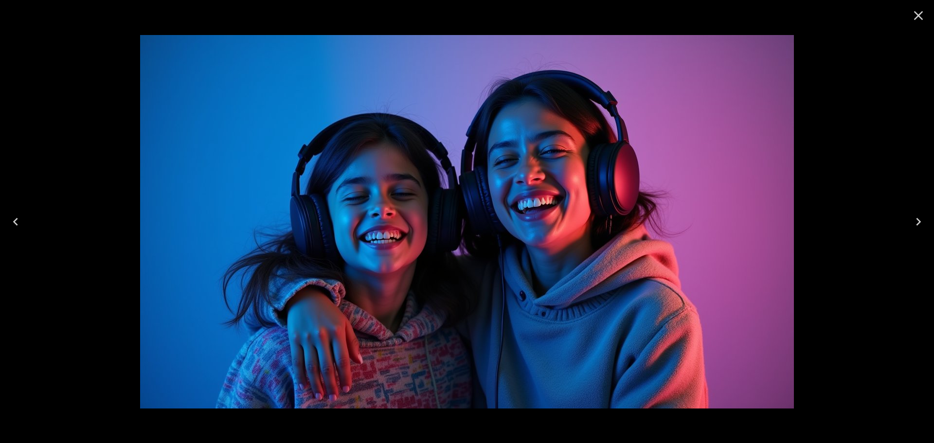
click at [915, 11] on icon "Close" at bounding box center [919, 16] width 16 height 16
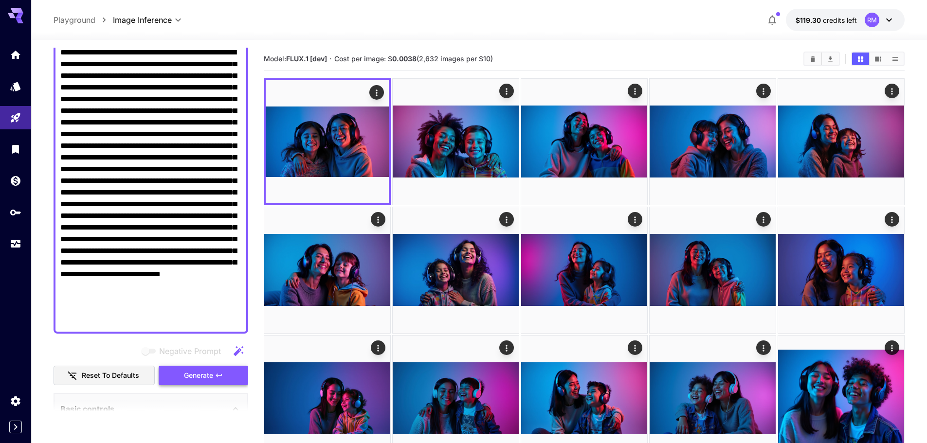
click at [186, 373] on span "Generate" at bounding box center [198, 376] width 29 height 12
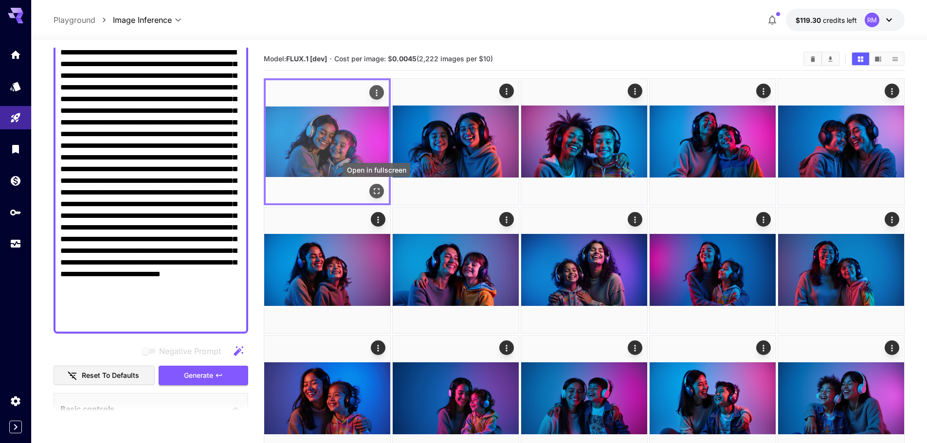
click at [377, 185] on button "Open in fullscreen" at bounding box center [376, 191] width 15 height 15
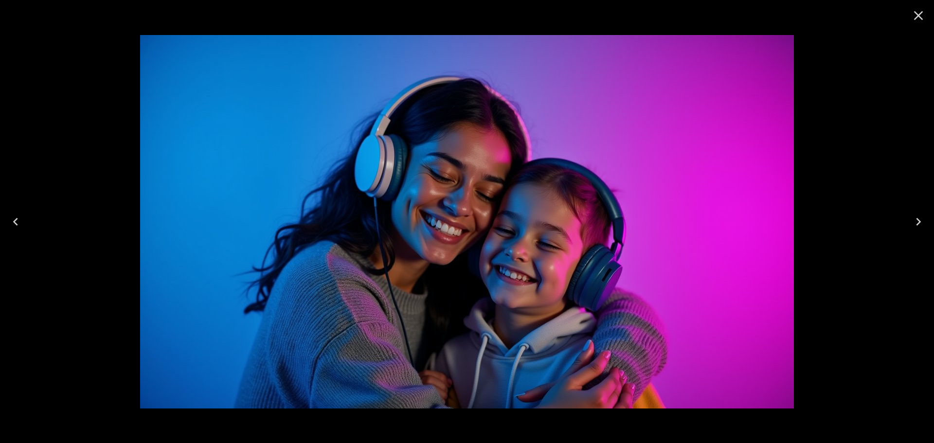
click at [922, 19] on icon "Close" at bounding box center [918, 15] width 9 height 9
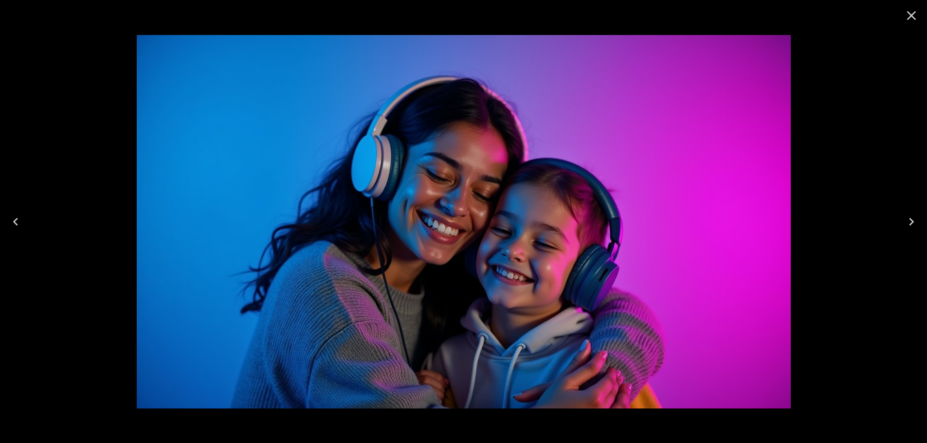
scroll to position [90, 0]
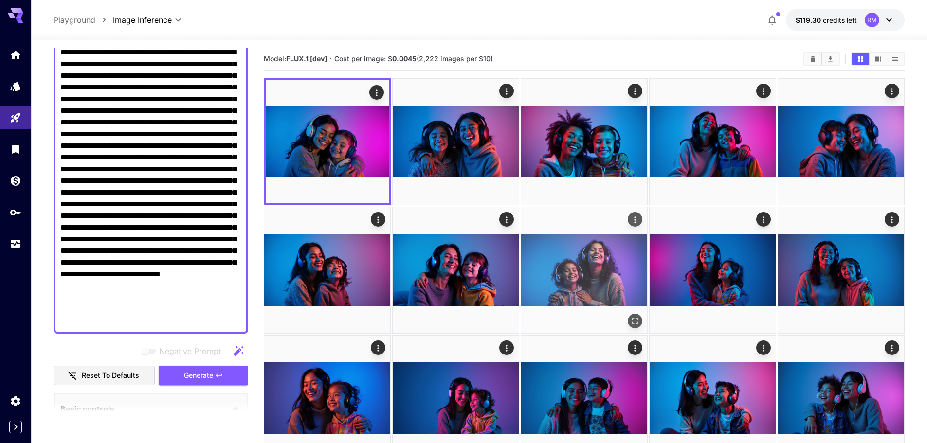
click at [588, 288] on img at bounding box center [584, 270] width 126 height 126
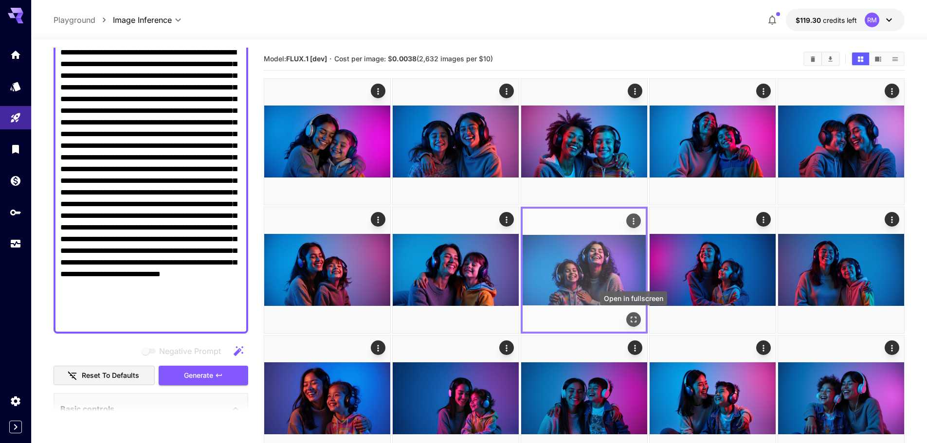
click at [636, 315] on icon "Open in fullscreen" at bounding box center [634, 320] width 10 height 10
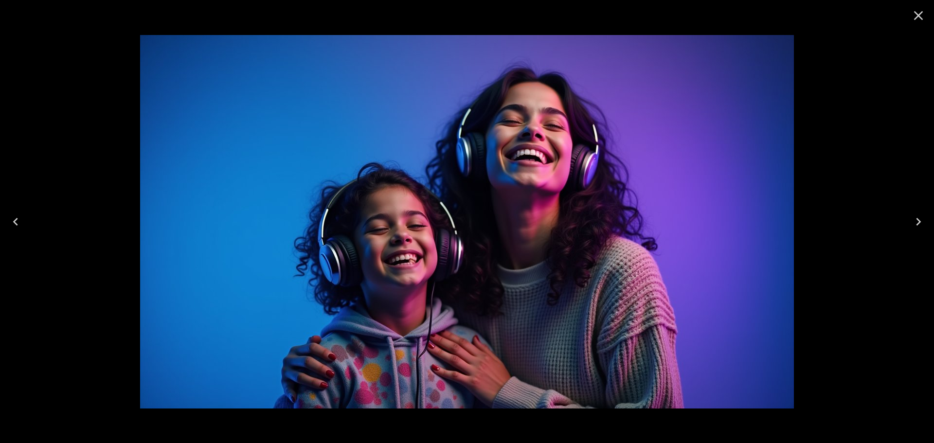
click at [923, 14] on icon "Close" at bounding box center [919, 16] width 16 height 16
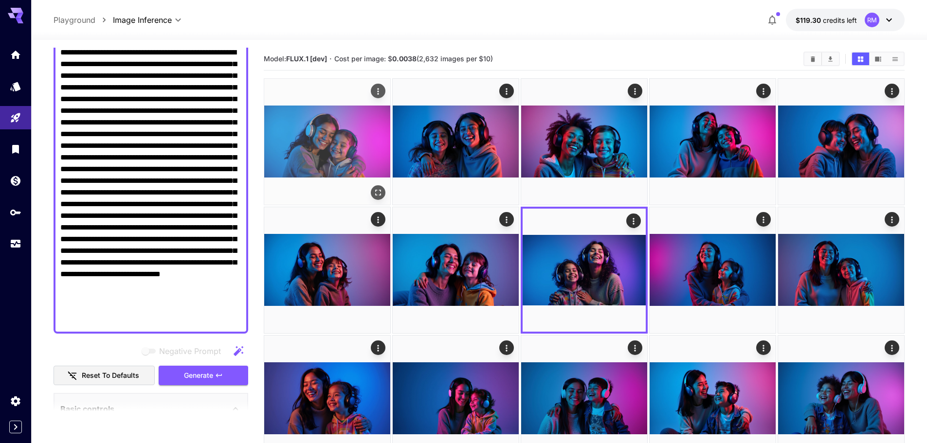
click at [377, 194] on icon "Open in fullscreen" at bounding box center [378, 193] width 10 height 10
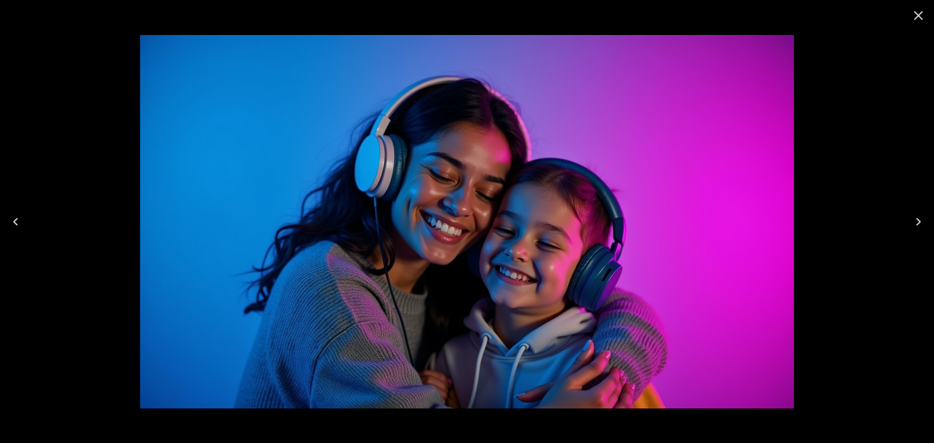
click at [916, 18] on icon "Close" at bounding box center [918, 15] width 9 height 9
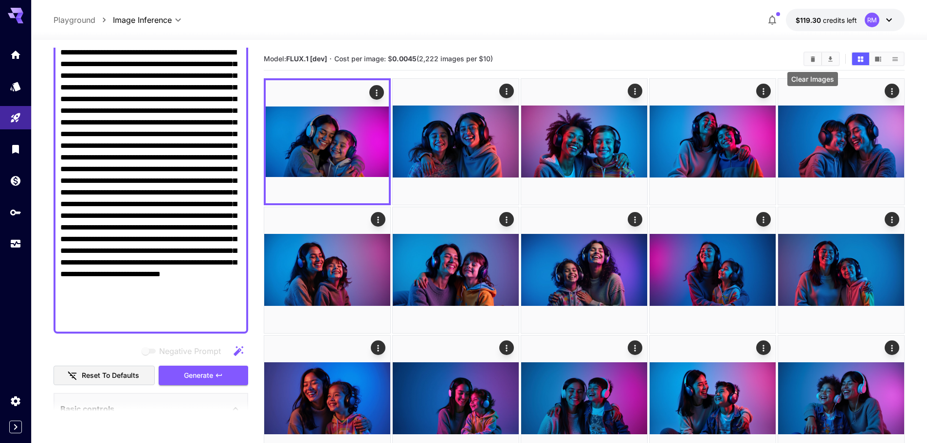
click at [816, 61] on icon "Clear Images" at bounding box center [812, 58] width 7 height 7
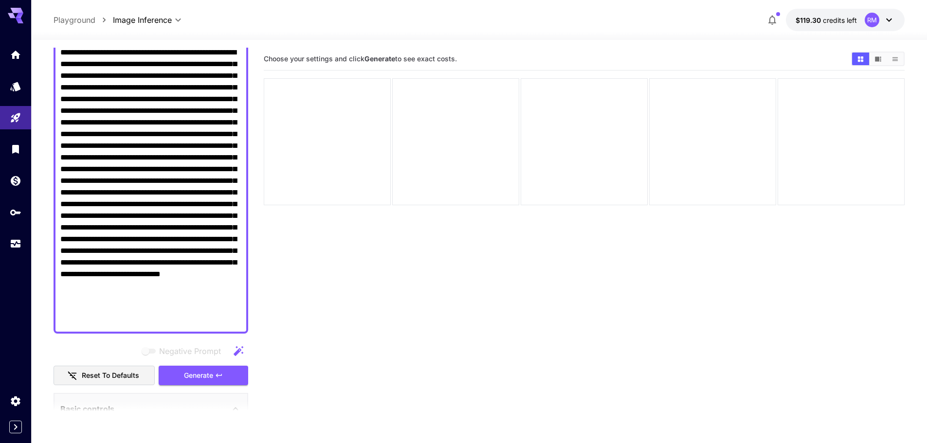
click at [207, 197] on textarea "Negative Prompt" at bounding box center [150, 187] width 181 height 280
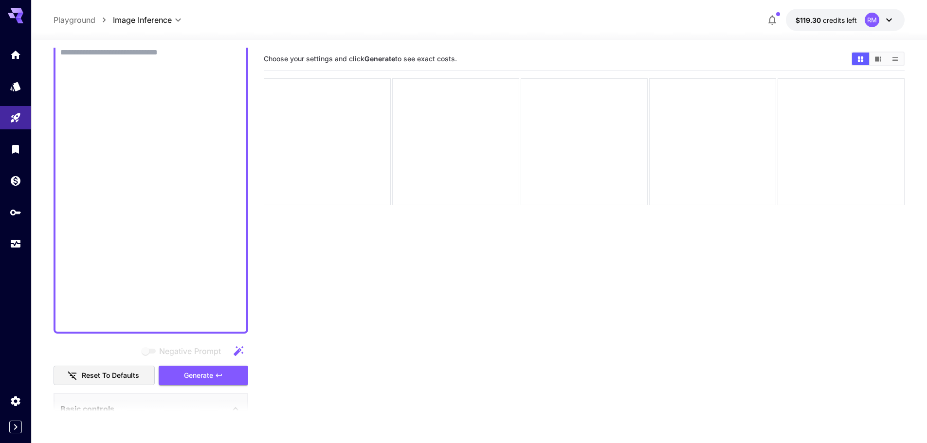
paste textarea "**********"
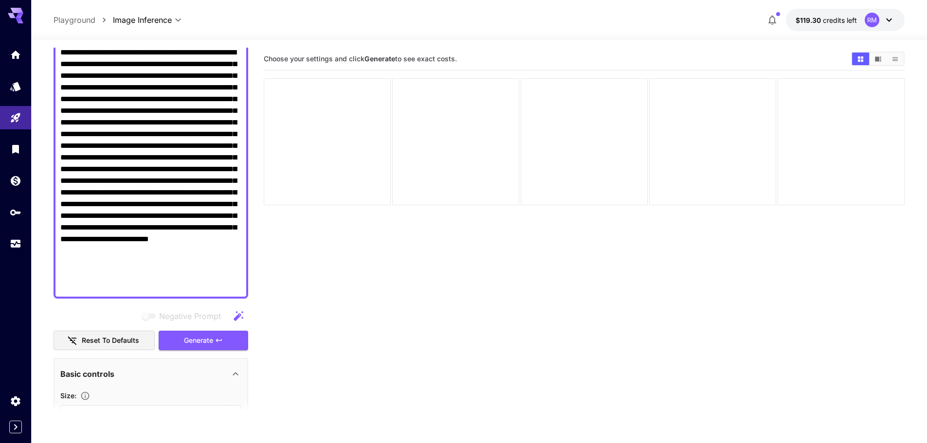
scroll to position [41, 0]
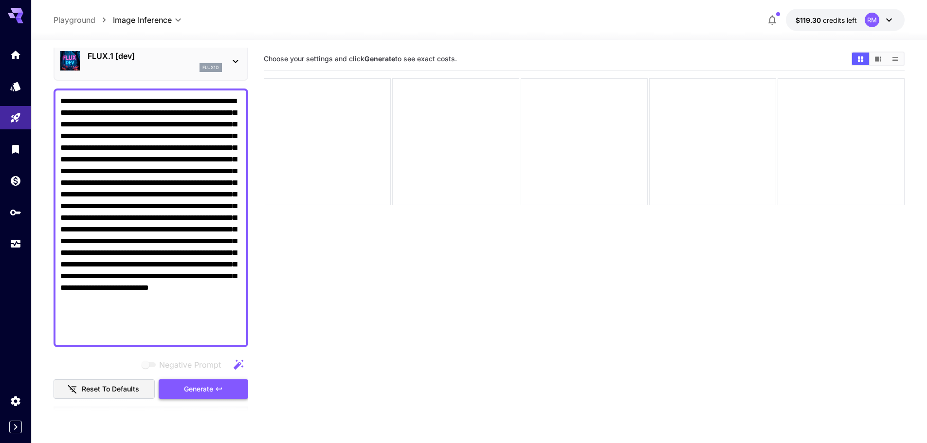
click at [197, 384] on span "Generate" at bounding box center [198, 389] width 29 height 12
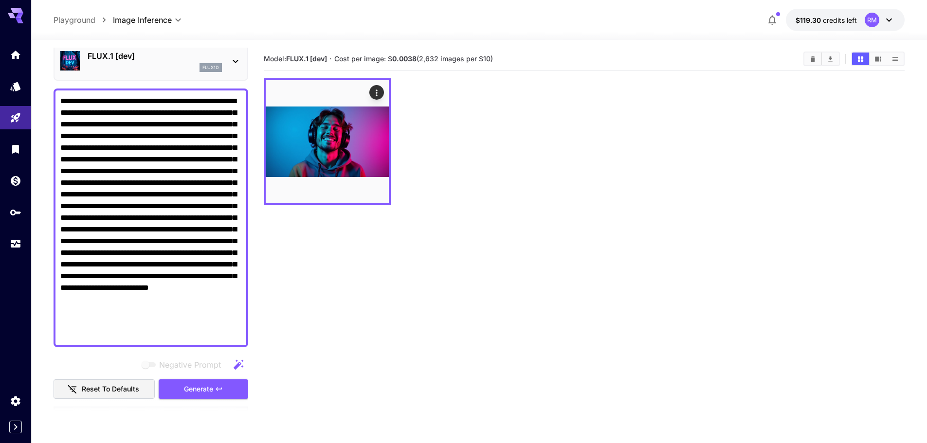
drag, startPoint x: 208, startPoint y: 160, endPoint x: 96, endPoint y: 169, distance: 112.3
click at [96, 169] on textarea "**********" at bounding box center [150, 217] width 181 height 245
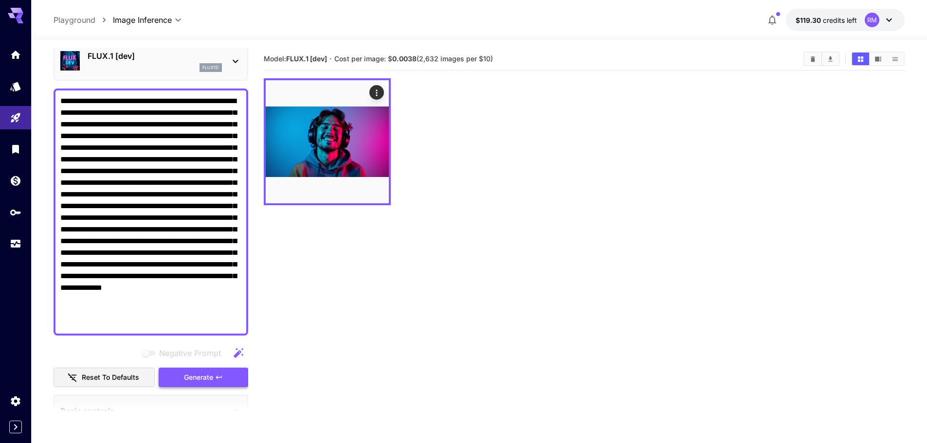
type textarea "**********"
click at [229, 383] on button "Generate" at bounding box center [204, 378] width 90 height 20
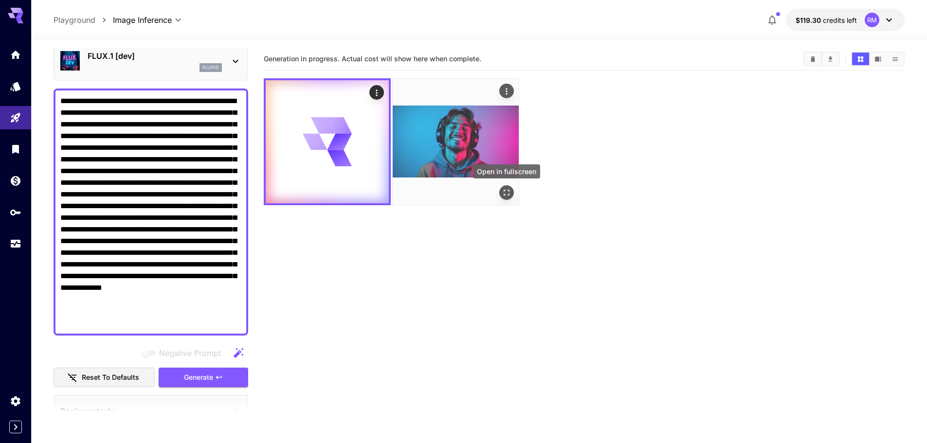
click at [509, 190] on icon "Open in fullscreen" at bounding box center [507, 193] width 10 height 10
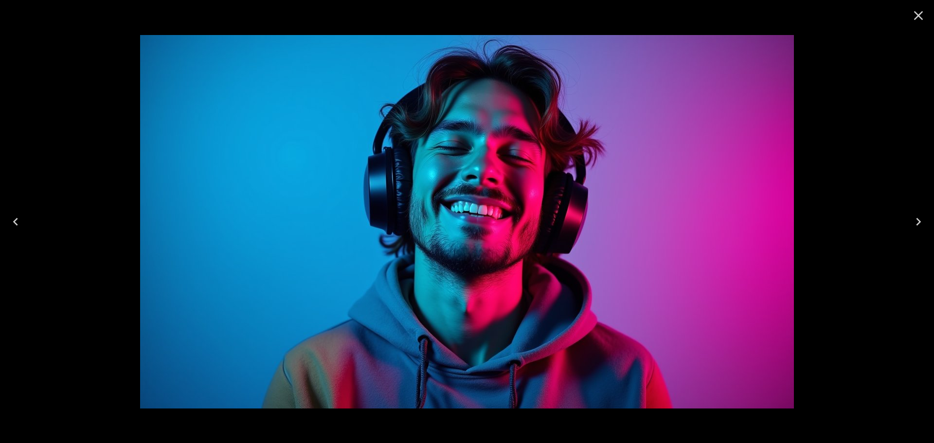
click at [916, 19] on icon "Close" at bounding box center [919, 16] width 16 height 16
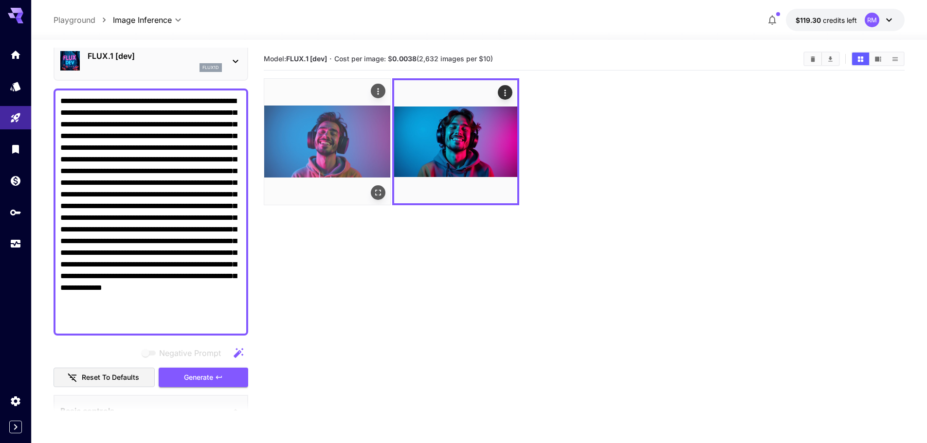
click at [377, 194] on icon "Open in fullscreen" at bounding box center [378, 193] width 10 height 10
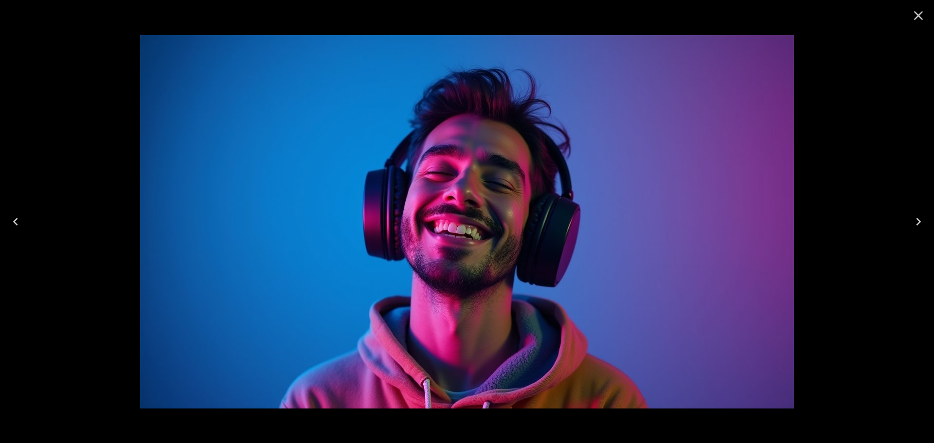
click at [922, 15] on icon "Close" at bounding box center [919, 16] width 16 height 16
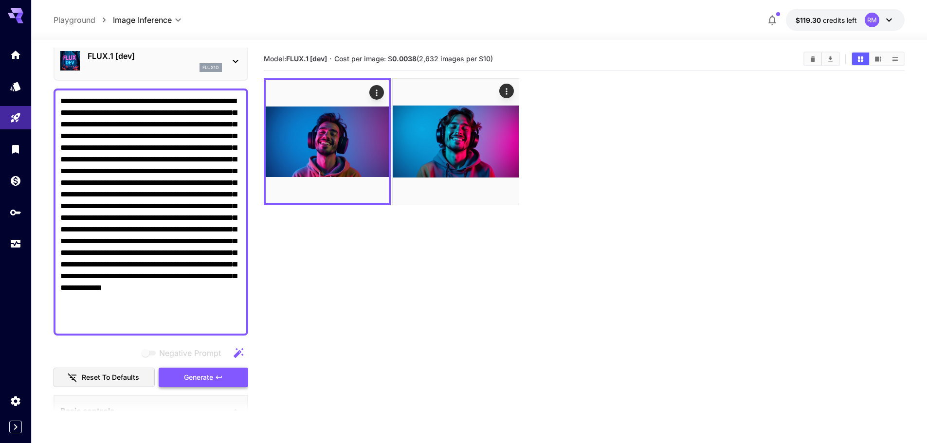
click at [213, 371] on button "Generate" at bounding box center [204, 378] width 90 height 20
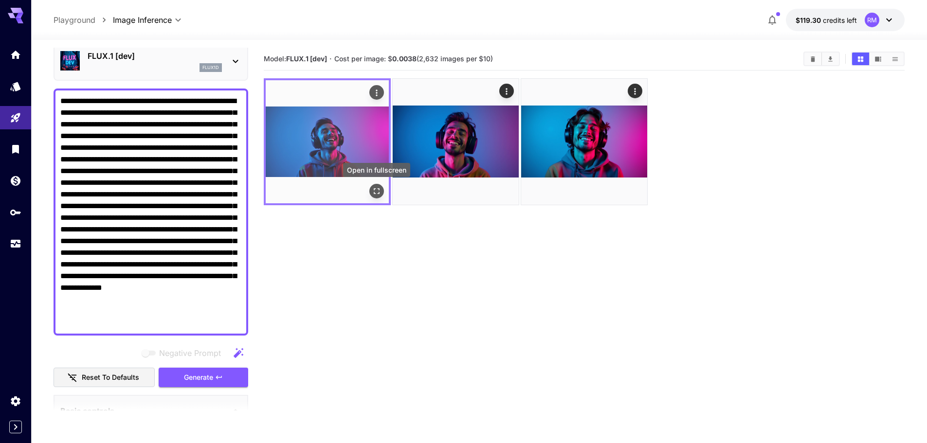
click at [377, 187] on icon "Open in fullscreen" at bounding box center [377, 191] width 10 height 10
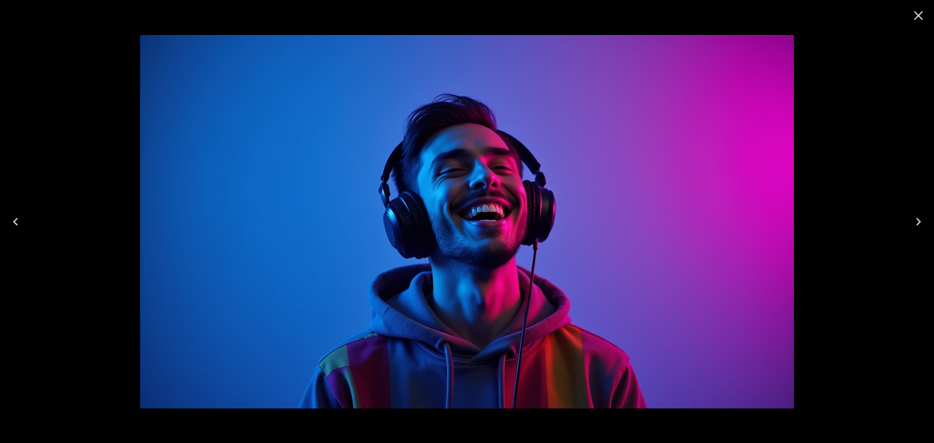
click at [914, 14] on icon "Close" at bounding box center [919, 16] width 16 height 16
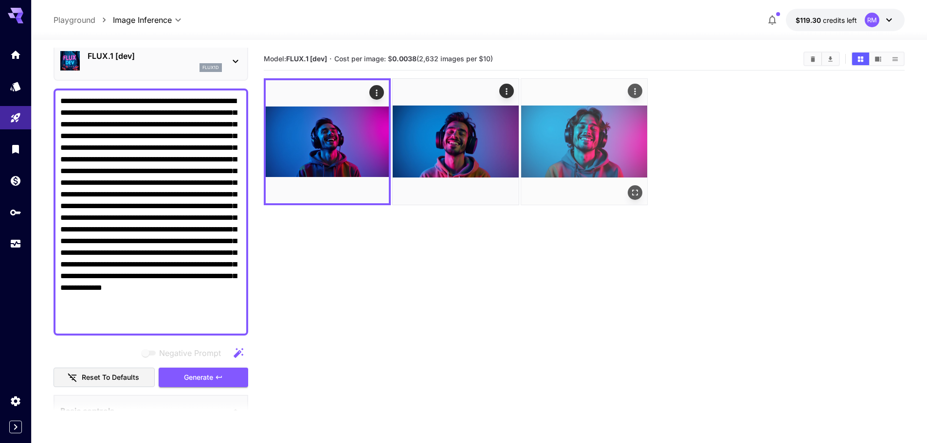
click at [637, 190] on icon "Open in fullscreen" at bounding box center [635, 193] width 6 height 6
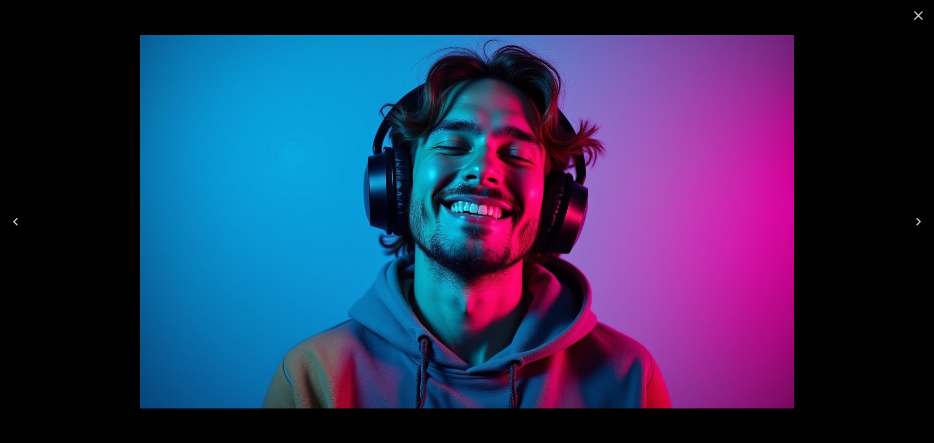
click at [923, 26] on button "Close" at bounding box center [918, 15] width 23 height 23
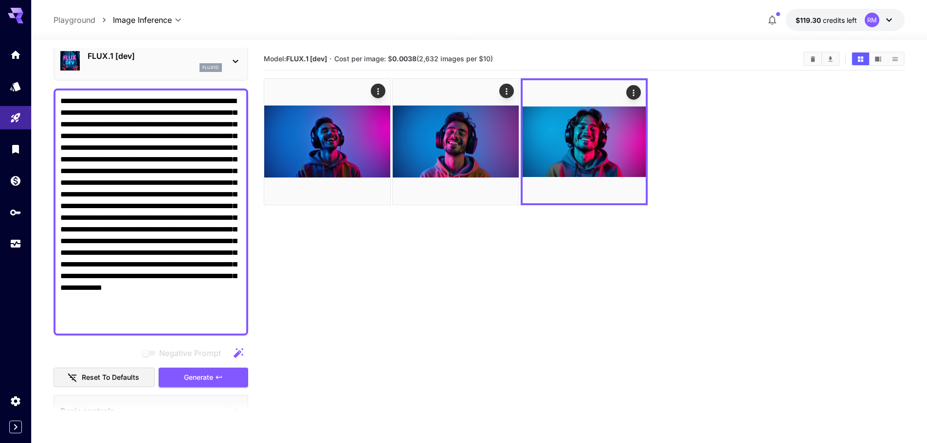
click at [92, 168] on textarea "**********" at bounding box center [150, 212] width 181 height 234
click at [808, 54] on button "Clear Images" at bounding box center [812, 59] width 17 height 13
